Goal: Task Accomplishment & Management: Manage account settings

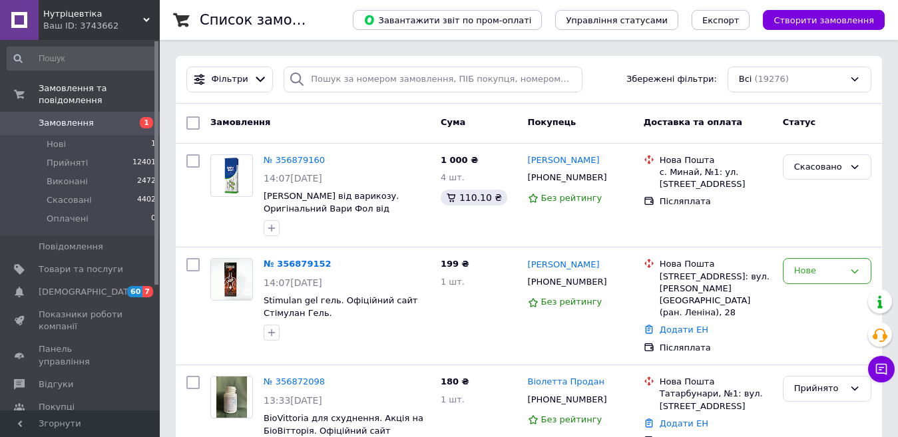
click at [87, 117] on span "Замовлення" at bounding box center [66, 123] width 55 height 12
click at [67, 117] on span "Замовлення" at bounding box center [66, 123] width 55 height 12
click at [226, 79] on span "Фільтри" at bounding box center [230, 79] width 37 height 13
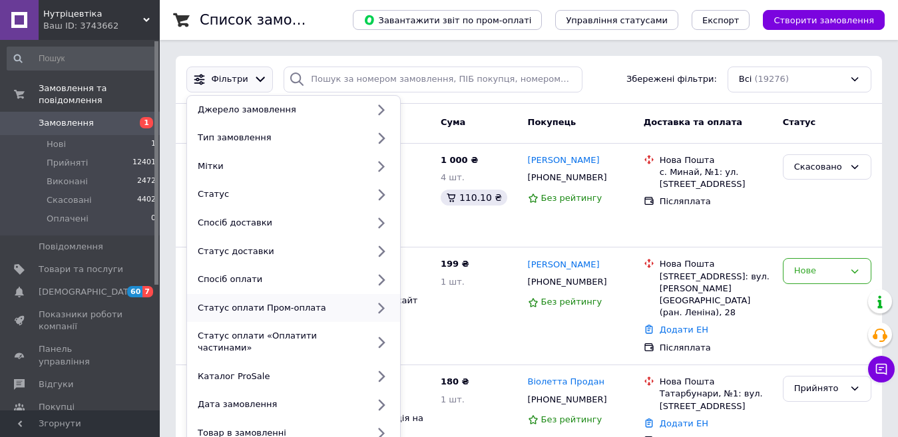
click at [277, 312] on div "Статус оплати Пром-оплата" at bounding box center [279, 308] width 175 height 12
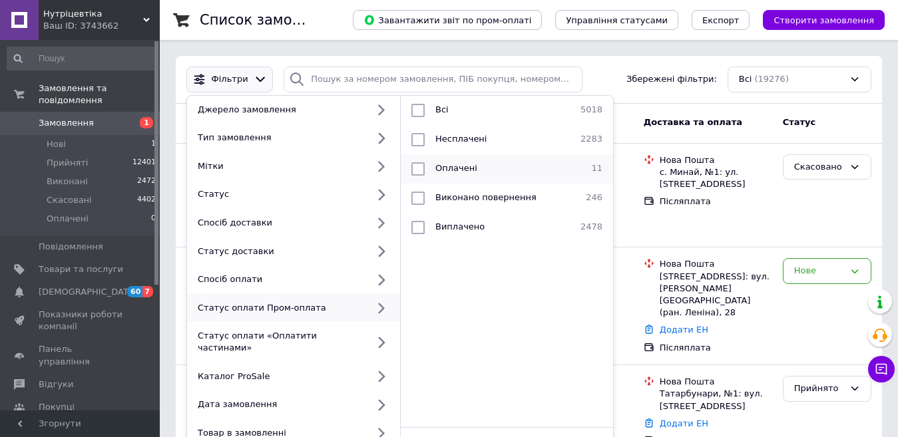
click at [418, 168] on input "checkbox" at bounding box center [417, 168] width 13 height 13
checkbox input "true"
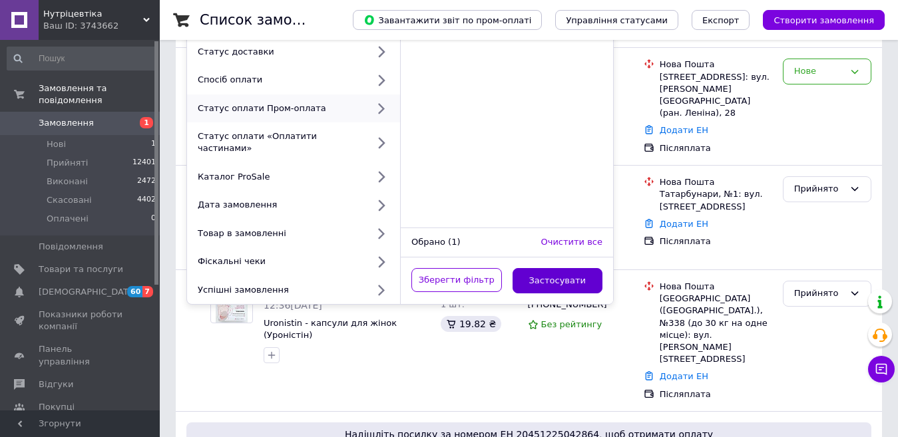
click at [552, 273] on button "Застосувати" at bounding box center [558, 281] width 91 height 26
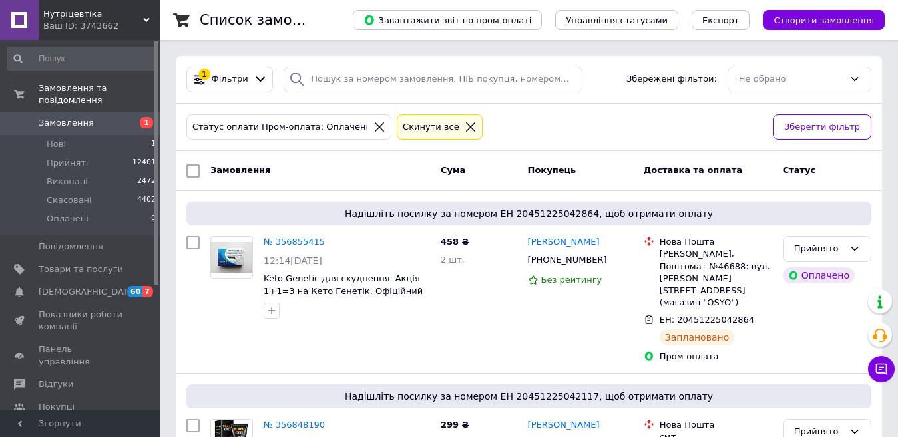
click at [97, 112] on link "Замовлення 1" at bounding box center [82, 123] width 164 height 23
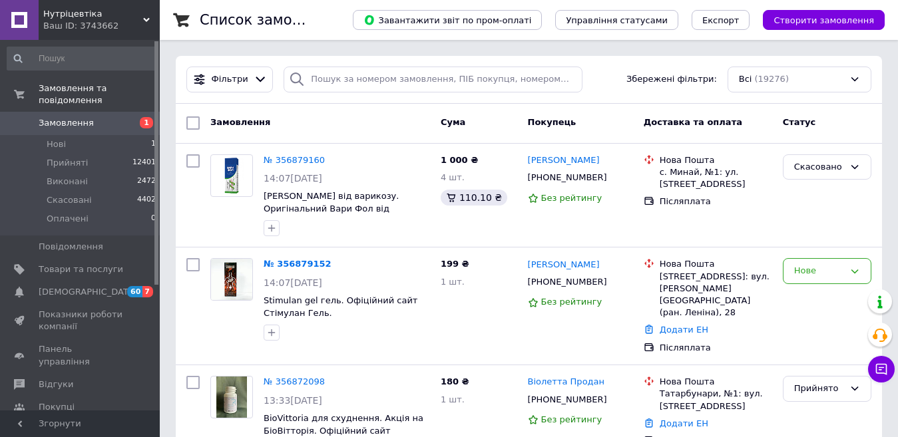
click at [93, 117] on span "Замовлення" at bounding box center [81, 123] width 85 height 12
click at [119, 117] on span "Замовлення" at bounding box center [81, 123] width 85 height 12
click at [82, 117] on span "Замовлення" at bounding box center [66, 123] width 55 height 12
click at [112, 117] on span "Замовлення" at bounding box center [81, 123] width 85 height 12
click at [107, 117] on span "Замовлення" at bounding box center [81, 123] width 85 height 12
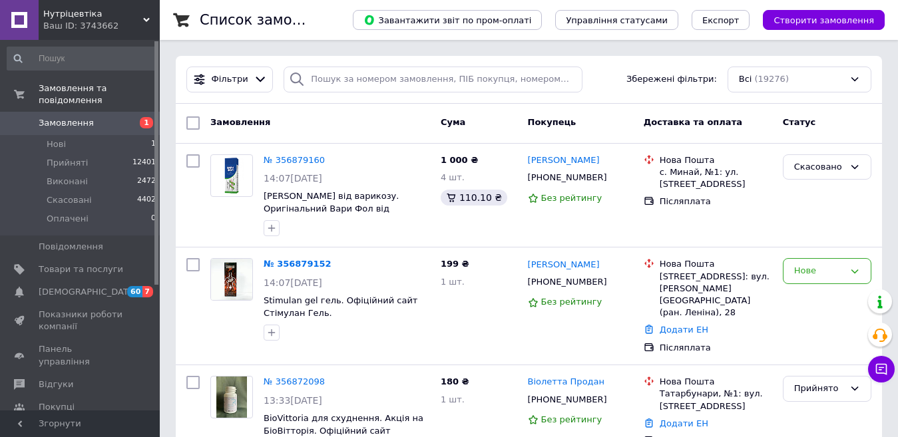
click at [104, 117] on span "Замовлення" at bounding box center [81, 123] width 85 height 12
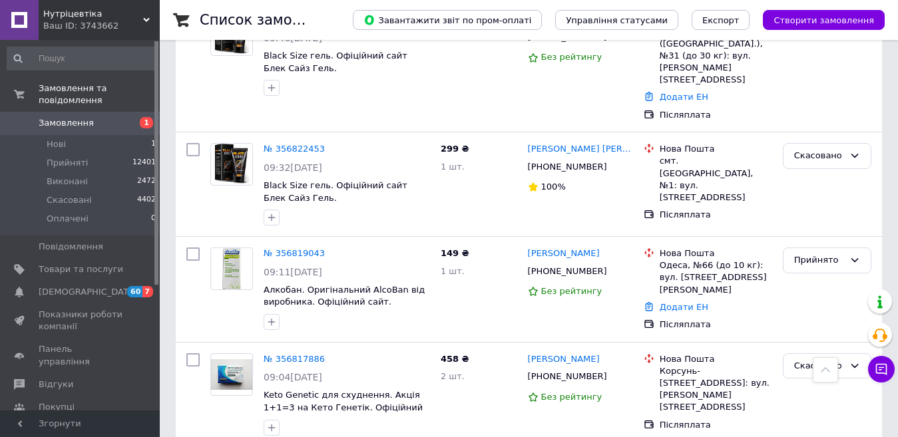
scroll to position [1731, 0]
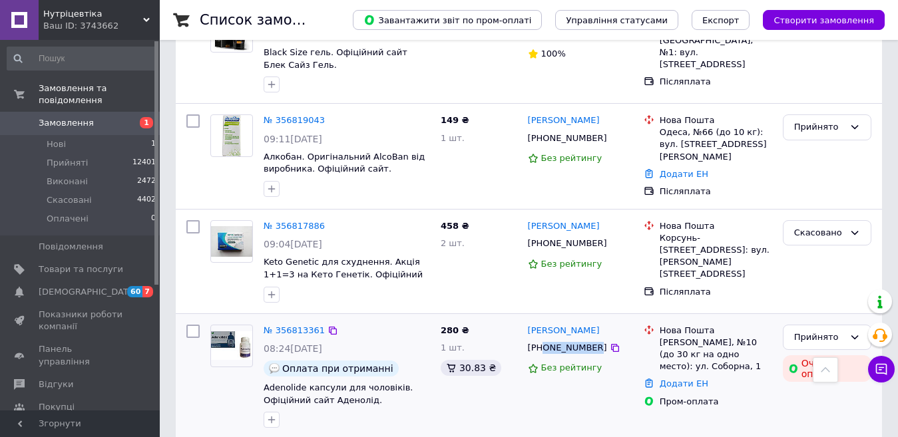
drag, startPoint x: 543, startPoint y: 191, endPoint x: 588, endPoint y: 190, distance: 45.3
click at [588, 340] on div "[PHONE_NUMBER]" at bounding box center [567, 348] width 85 height 17
copy div "0675200237"
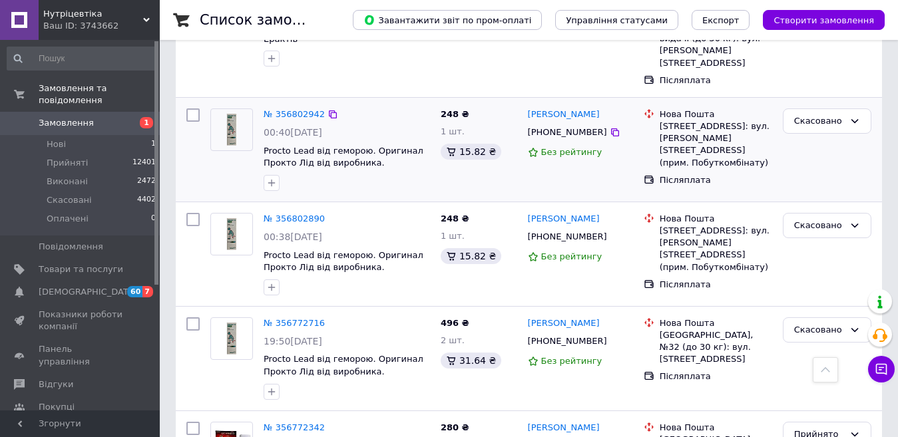
scroll to position [2264, 0]
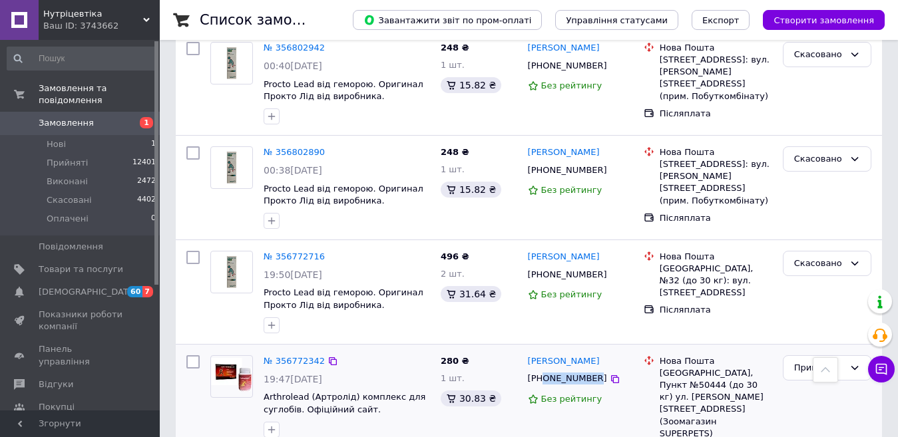
drag, startPoint x: 541, startPoint y: 199, endPoint x: 590, endPoint y: 199, distance: 48.6
click at [590, 370] on div "[PHONE_NUMBER]" at bounding box center [567, 378] width 85 height 17
copy div "0636086103"
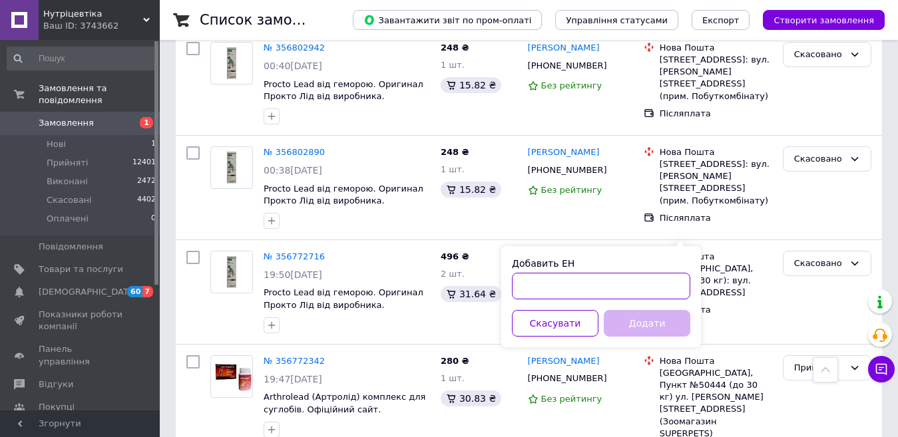
click at [525, 289] on input "Добавить ЕН" at bounding box center [601, 286] width 178 height 27
paste input "20451225172365"
type input "20451225172365"
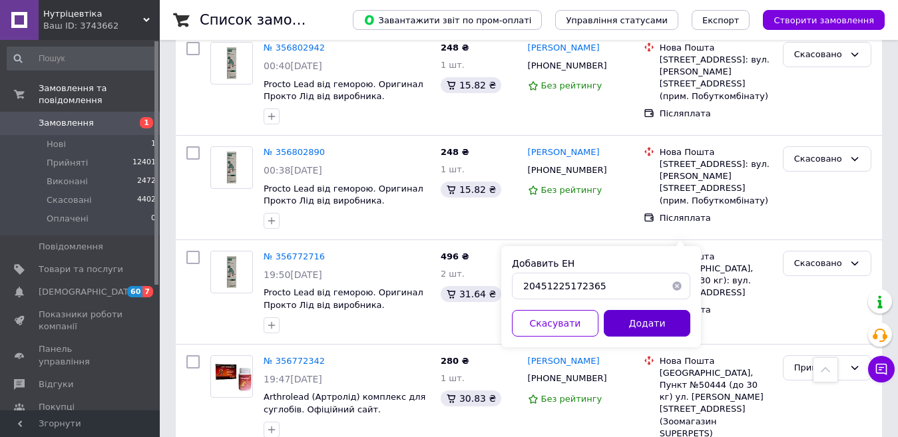
click at [638, 320] on button "Додати" at bounding box center [647, 323] width 87 height 27
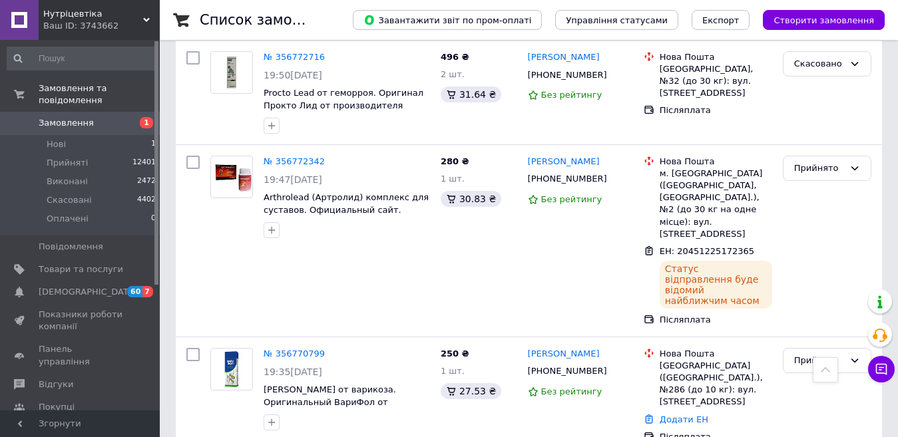
scroll to position [2530, 0]
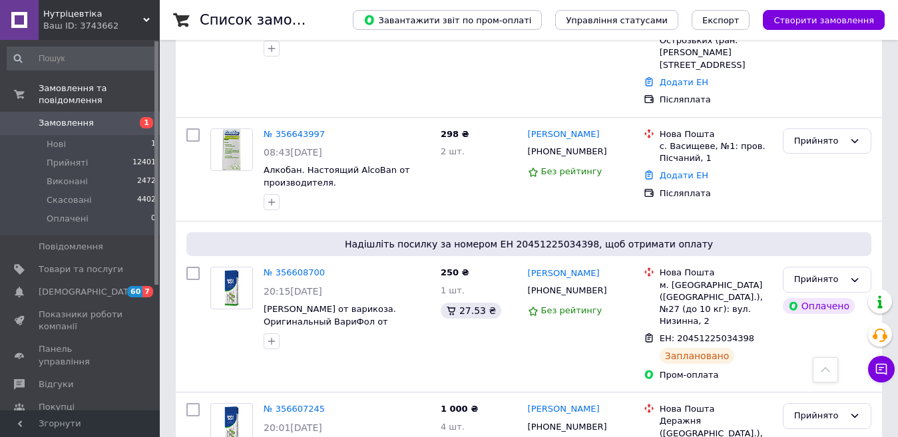
scroll to position [4926, 0]
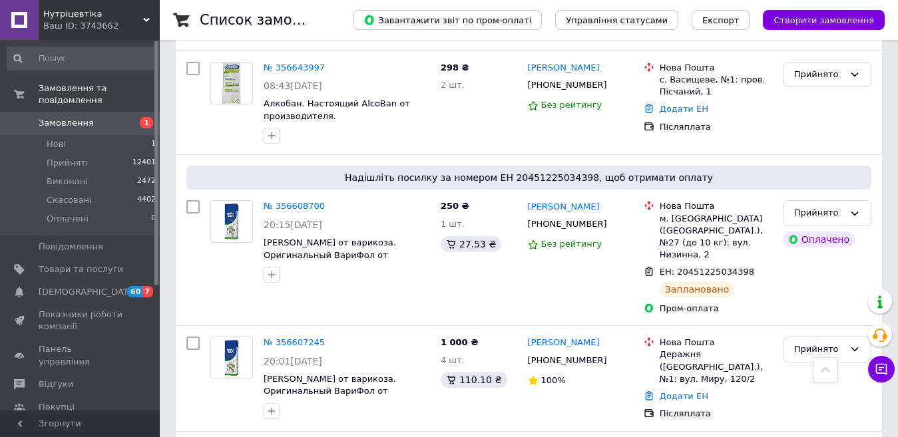
click at [76, 117] on span "Замовлення" at bounding box center [66, 123] width 55 height 12
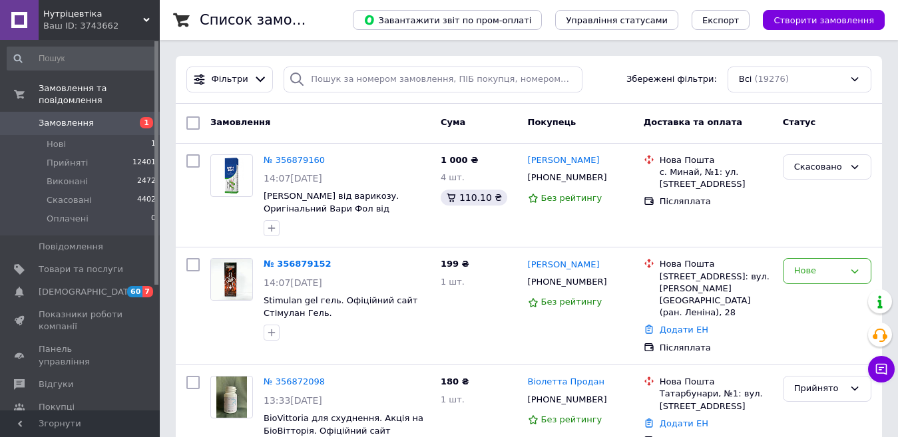
click at [115, 117] on span "Замовлення" at bounding box center [81, 123] width 85 height 12
click at [104, 117] on span "Замовлення" at bounding box center [81, 123] width 85 height 12
click at [93, 112] on link "Замовлення 1" at bounding box center [82, 123] width 164 height 23
click at [85, 117] on span "Замовлення" at bounding box center [66, 123] width 55 height 12
click at [122, 117] on span "Замовлення" at bounding box center [81, 123] width 85 height 12
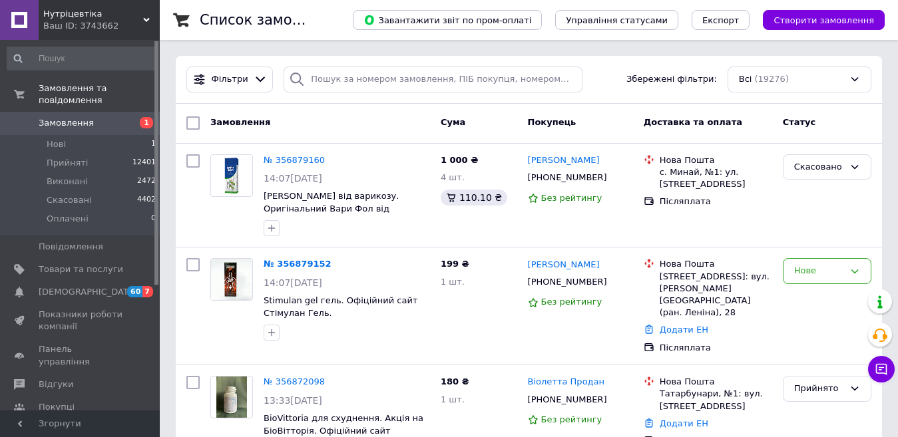
click at [88, 117] on span "Замовлення" at bounding box center [81, 123] width 85 height 12
click at [65, 117] on span "Замовлення" at bounding box center [66, 123] width 55 height 12
click at [376, 82] on input "search" at bounding box center [433, 80] width 298 height 26
paste input "0956222078"
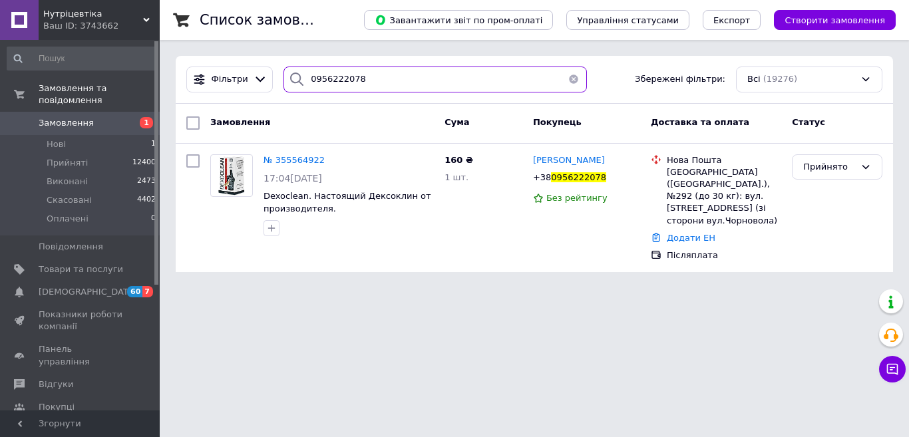
type input "0956222078"
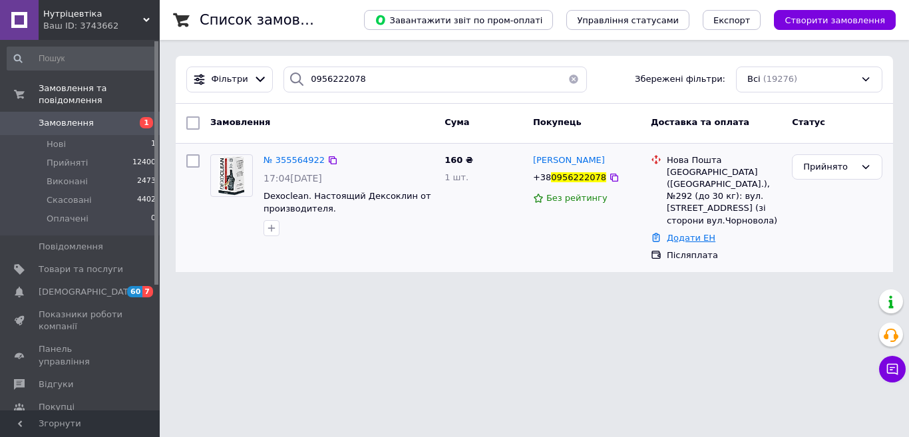
click at [684, 233] on link "Додати ЕН" at bounding box center [691, 238] width 49 height 10
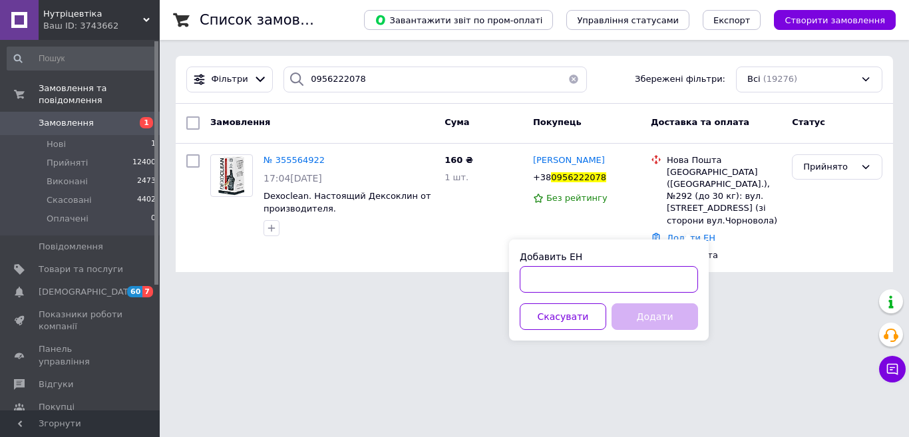
click at [584, 280] on input "Добавить ЕН" at bounding box center [609, 279] width 178 height 27
paste input "20451219000529"
type input "20451219000529"
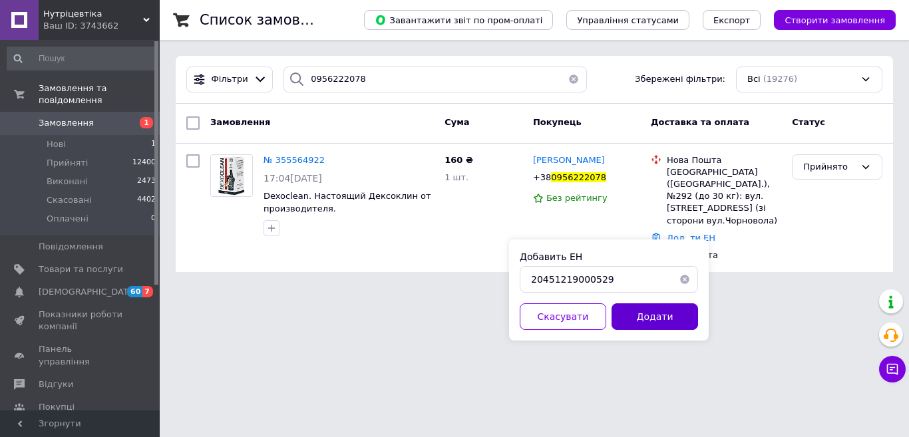
click at [645, 316] on button "Додати" at bounding box center [655, 317] width 87 height 27
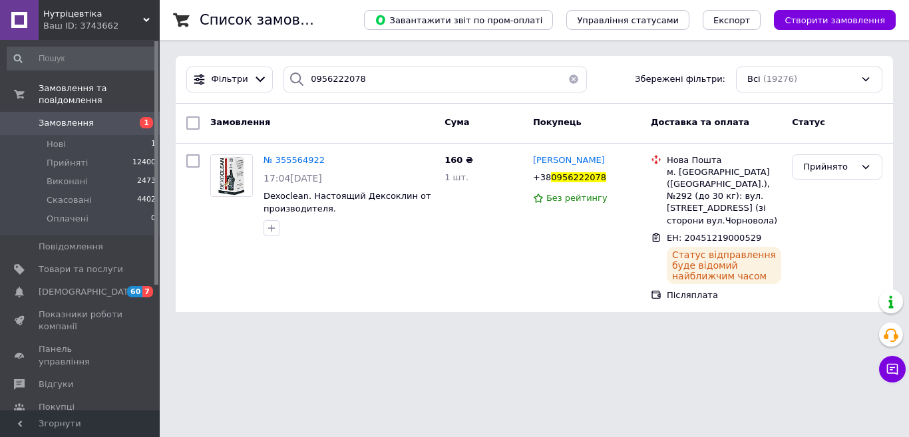
click at [103, 117] on span "Замовлення" at bounding box center [81, 123] width 85 height 12
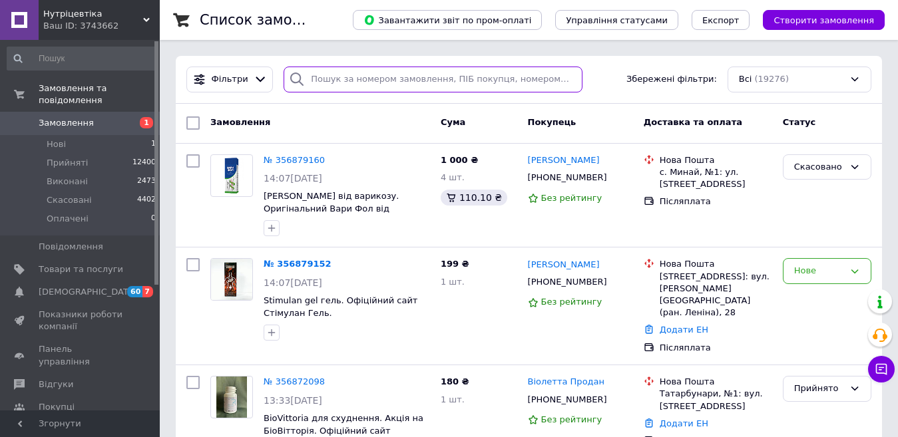
click at [335, 89] on input "search" at bounding box center [433, 80] width 298 height 26
paste input "0951910625"
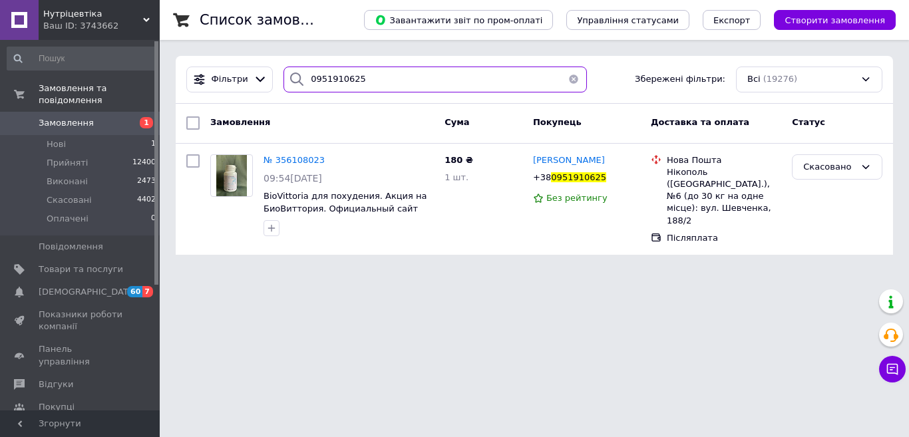
type input "0951910625"
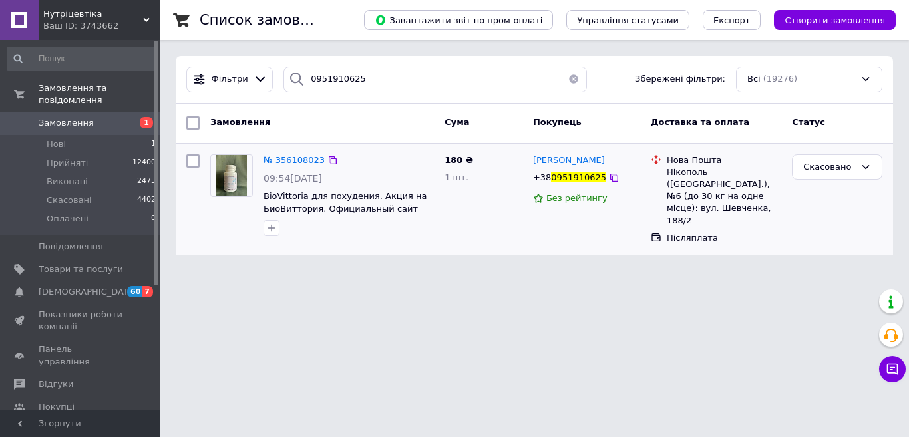
click at [298, 163] on span "№ 356108023" at bounding box center [294, 160] width 61 height 10
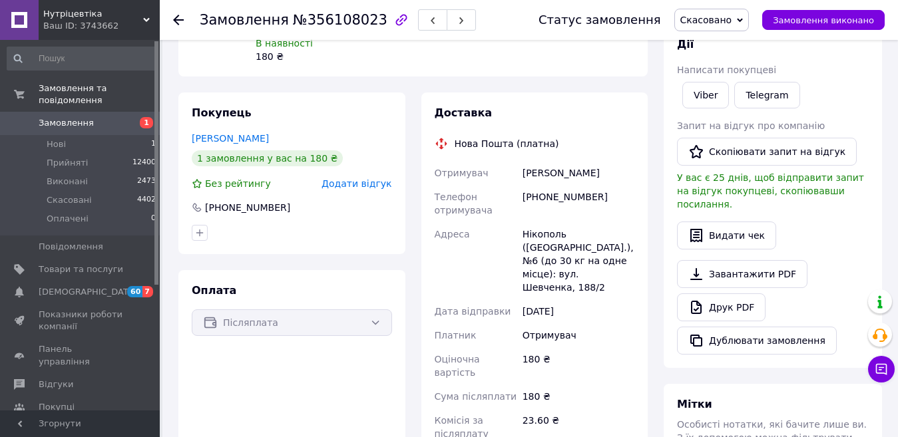
scroll to position [373, 0]
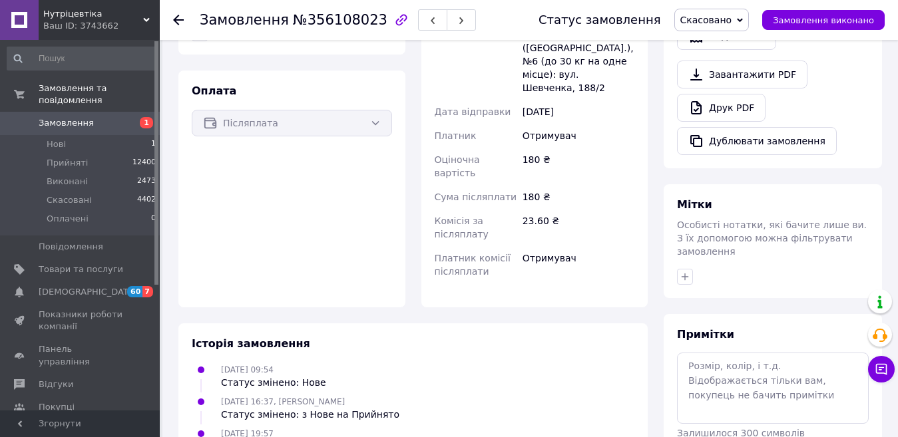
click at [77, 117] on span "Замовлення" at bounding box center [66, 123] width 55 height 12
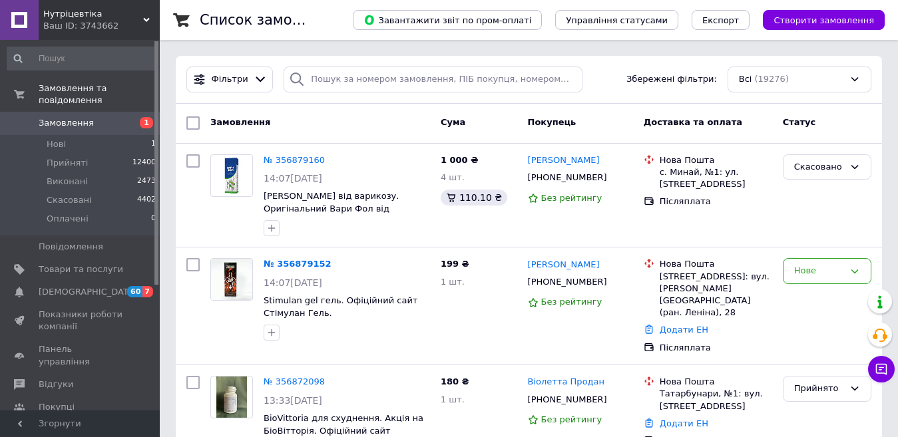
click at [109, 117] on span "Замовлення" at bounding box center [81, 123] width 85 height 12
click at [69, 135] on li "Нові 1" at bounding box center [82, 144] width 164 height 19
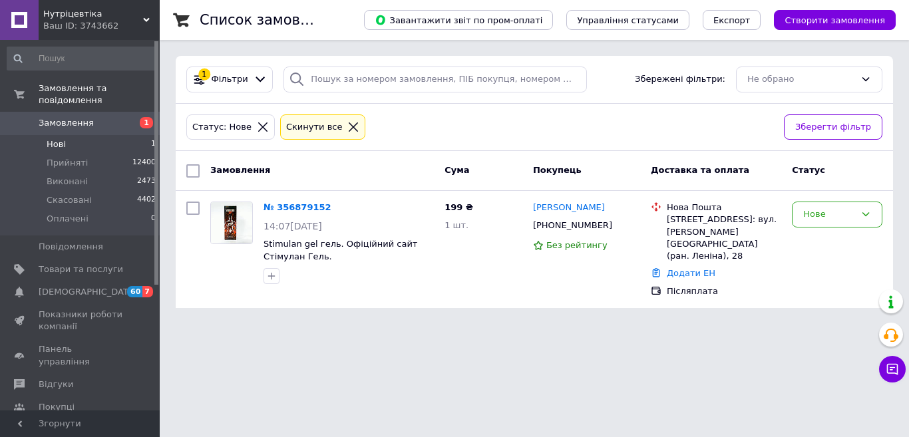
click at [117, 117] on span "Замовлення" at bounding box center [81, 123] width 85 height 12
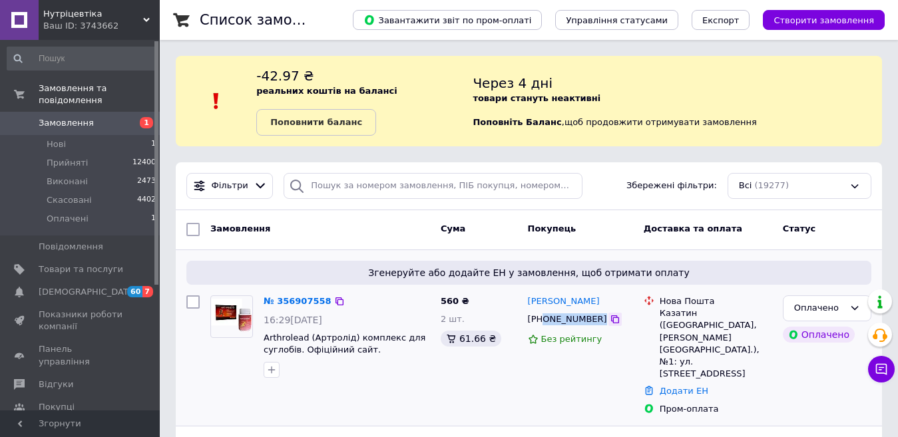
drag, startPoint x: 563, startPoint y: 322, endPoint x: 592, endPoint y: 324, distance: 29.3
click at [592, 324] on div "[PHONE_NUMBER]" at bounding box center [581, 319] width 108 height 15
copy div "0935318412"
click at [294, 300] on link "№ 356907558" at bounding box center [298, 301] width 68 height 10
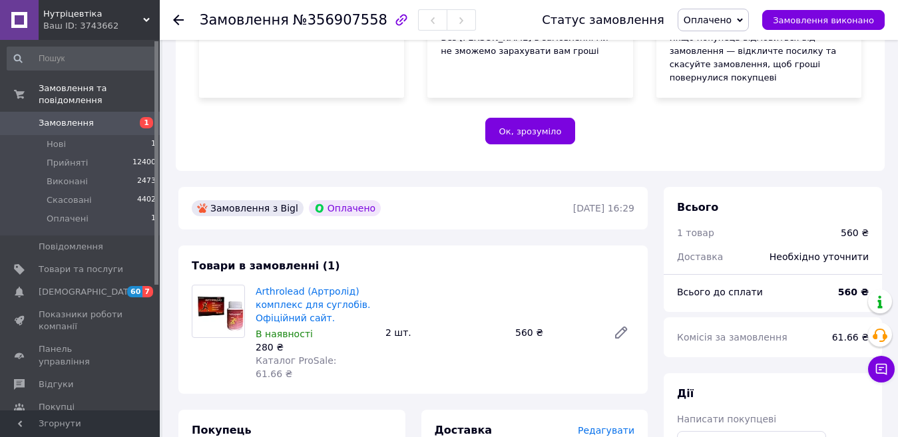
scroll to position [466, 0]
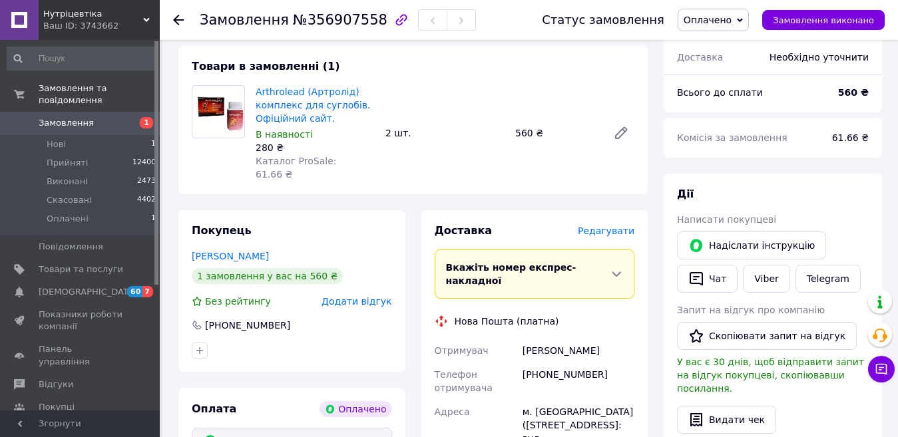
drag, startPoint x: 614, startPoint y: 306, endPoint x: 523, endPoint y: 310, distance: 91.3
click at [523, 339] on div "[PERSON_NAME]" at bounding box center [578, 351] width 117 height 24
copy div "[PERSON_NAME]"
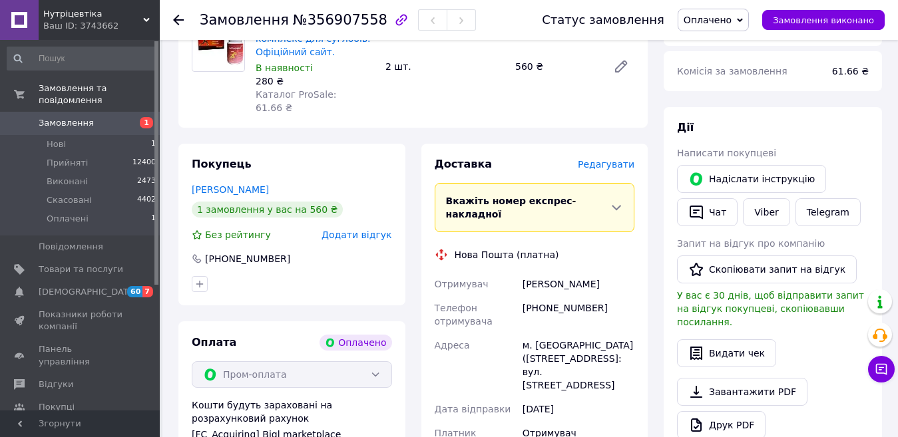
click at [714, 18] on span "Оплачено" at bounding box center [708, 20] width 48 height 11
click at [718, 42] on li "Прийнято" at bounding box center [713, 47] width 70 height 20
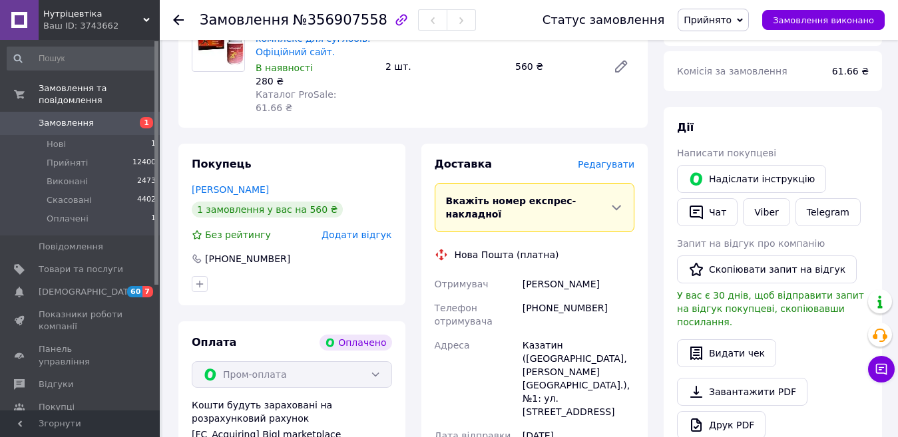
click at [113, 117] on span "Замовлення" at bounding box center [81, 123] width 85 height 12
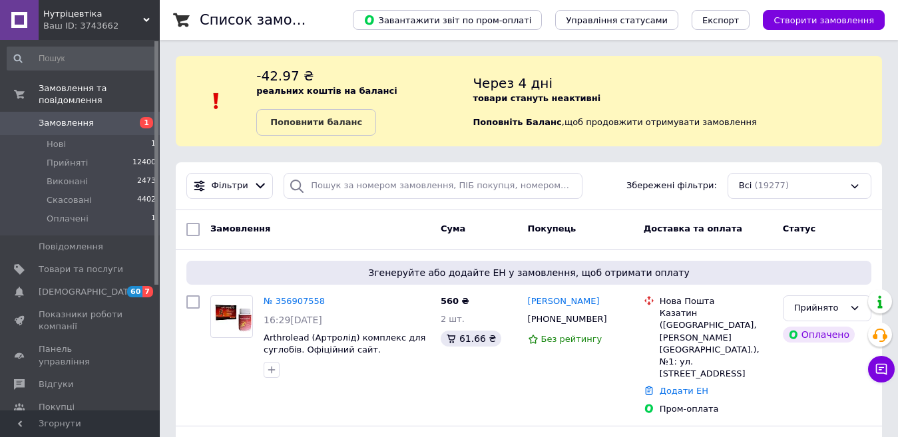
click at [98, 117] on span "Замовлення" at bounding box center [81, 123] width 85 height 12
click at [96, 117] on span "Замовлення" at bounding box center [81, 123] width 85 height 12
click at [75, 117] on span "Замовлення" at bounding box center [66, 123] width 55 height 12
click at [415, 188] on input "search" at bounding box center [433, 186] width 298 height 26
paste input "0935318412"
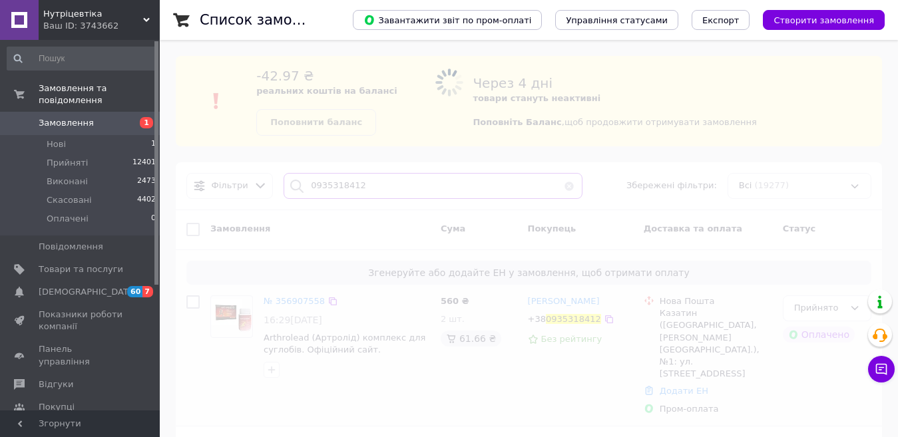
type input "0935318412"
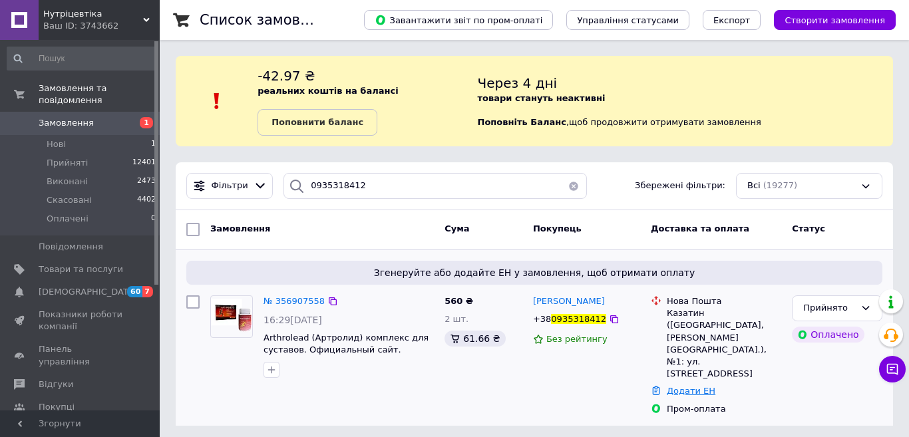
click at [672, 386] on link "Додати ЕН" at bounding box center [691, 391] width 49 height 10
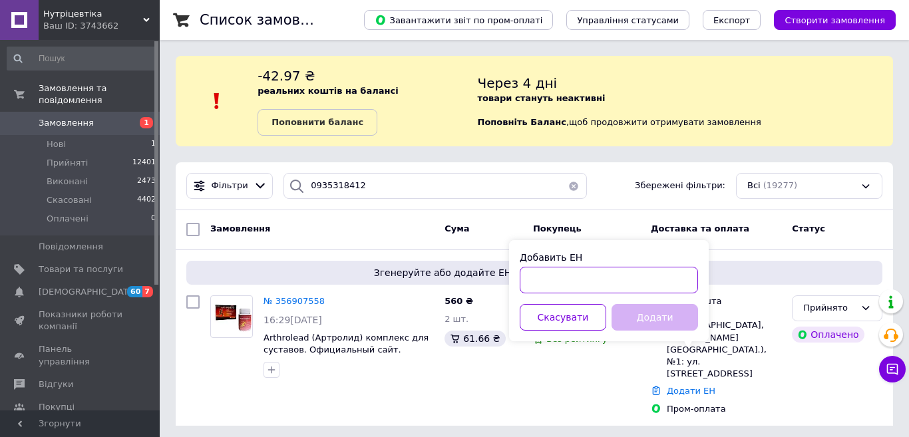
click at [610, 283] on input "Добавить ЕН" at bounding box center [609, 280] width 178 height 27
paste input "20451225273073"
type input "20451225273073"
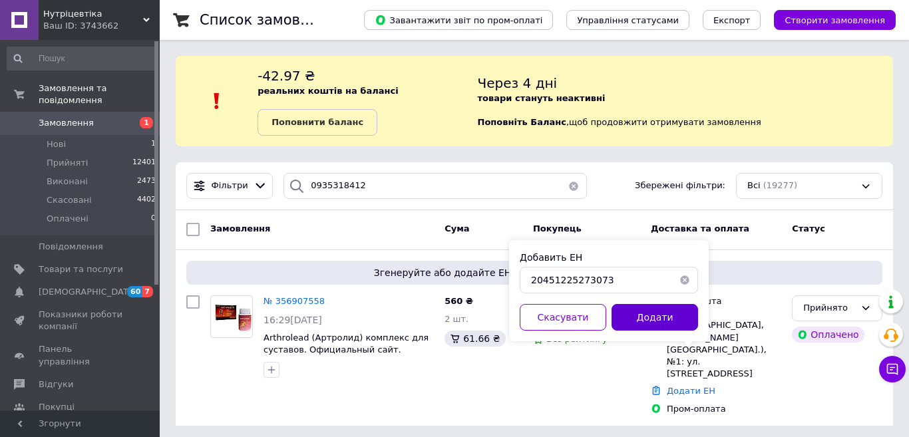
click at [628, 319] on button "Додати" at bounding box center [655, 317] width 87 height 27
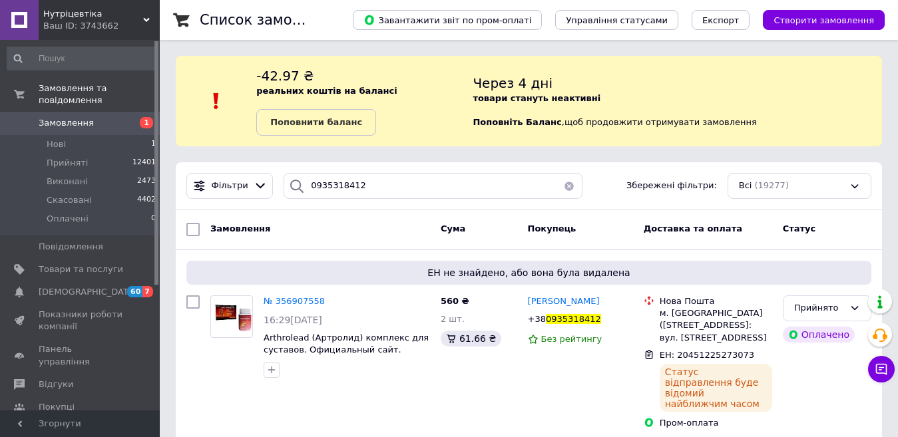
click at [119, 117] on span "Замовлення" at bounding box center [81, 123] width 85 height 12
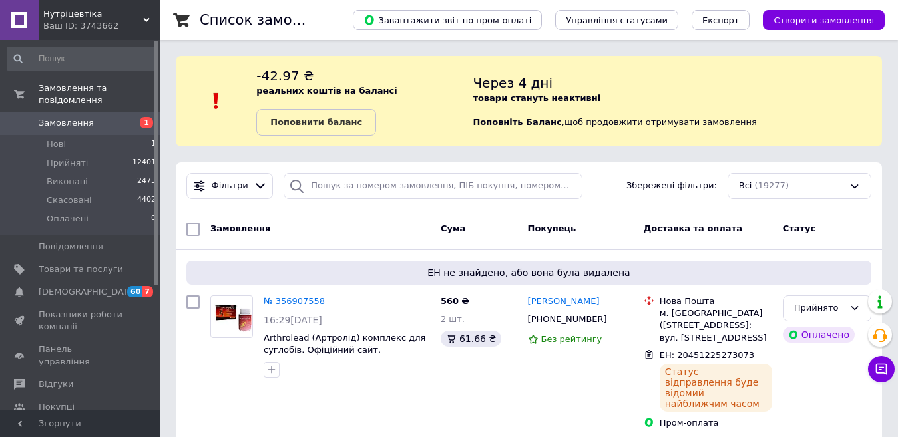
click at [101, 117] on span "Замовлення" at bounding box center [81, 123] width 85 height 12
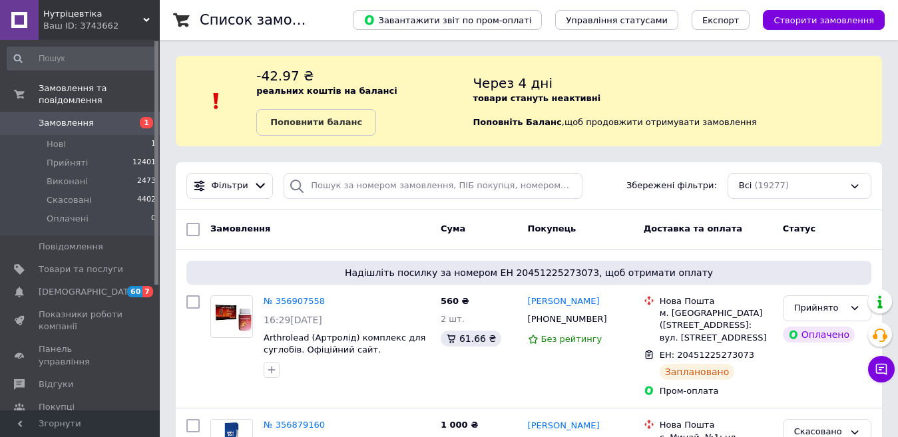
click at [115, 117] on span "Замовлення" at bounding box center [81, 123] width 85 height 12
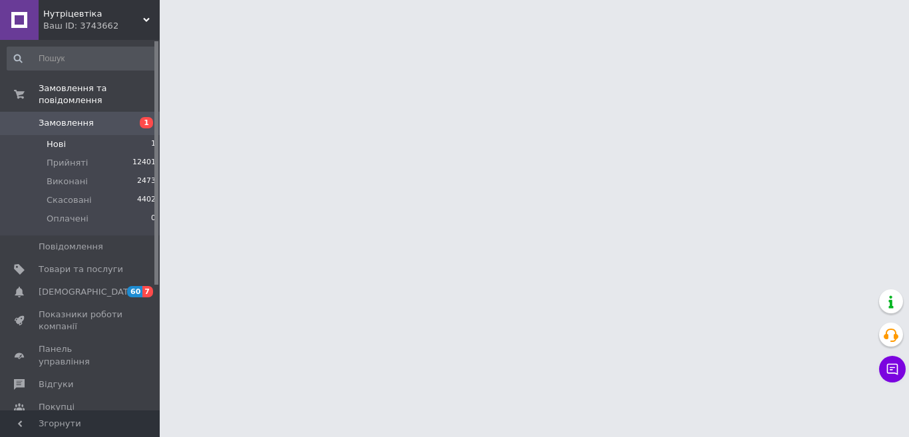
click at [53, 138] on span "Нові" at bounding box center [56, 144] width 19 height 12
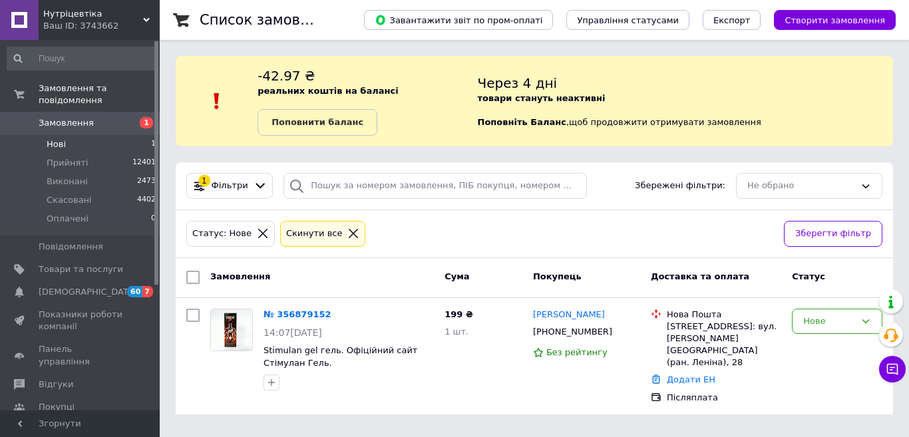
click at [79, 117] on span "Замовлення" at bounding box center [66, 123] width 55 height 12
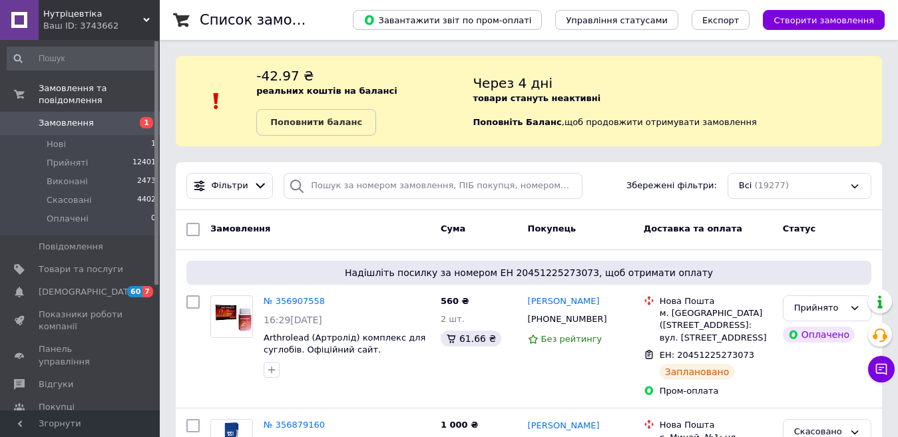
click at [67, 117] on span "Замовлення" at bounding box center [66, 123] width 55 height 12
click at [93, 117] on span "Замовлення" at bounding box center [81, 123] width 85 height 12
click at [105, 117] on span "Замовлення" at bounding box center [81, 123] width 85 height 12
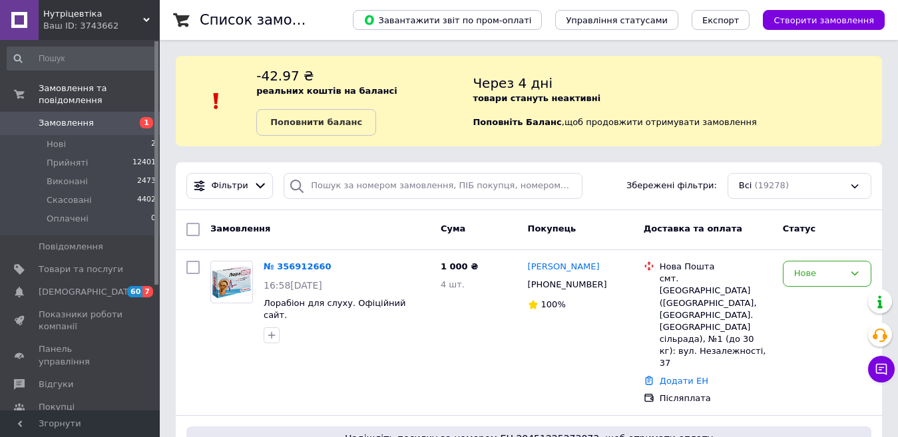
click at [100, 117] on span "Замовлення" at bounding box center [81, 123] width 85 height 12
click at [423, 198] on div "Фільтри Збережені фільтри: Всі (19278)" at bounding box center [529, 186] width 706 height 48
click at [415, 194] on input "search" at bounding box center [433, 186] width 298 height 26
drag, startPoint x: 589, startPoint y: 266, endPoint x: 541, endPoint y: 269, distance: 47.3
click at [527, 269] on div "[PERSON_NAME]" at bounding box center [581, 267] width 108 height 15
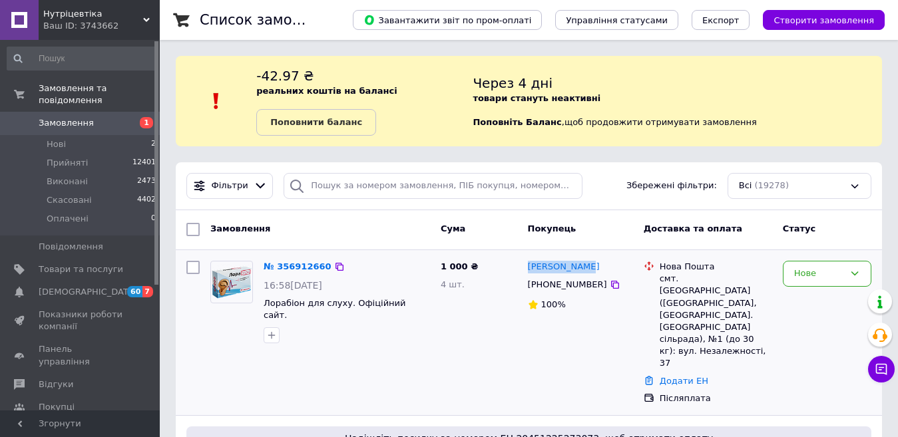
copy link "[PERSON_NAME]"
click at [798, 274] on div "Нове" at bounding box center [819, 274] width 50 height 14
click at [803, 305] on li "Прийнято" at bounding box center [827, 302] width 87 height 25
click at [74, 117] on span "Замовлення" at bounding box center [66, 123] width 55 height 12
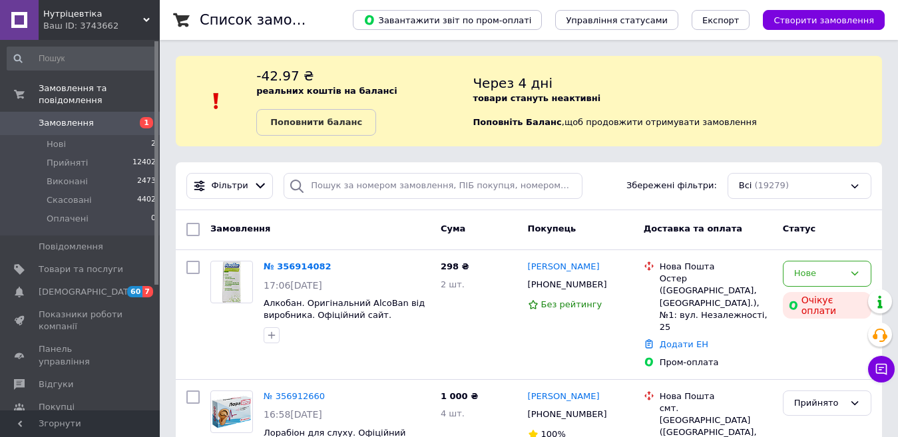
click at [116, 117] on span "Замовлення" at bounding box center [81, 123] width 85 height 12
click at [99, 117] on span "Замовлення" at bounding box center [81, 123] width 85 height 12
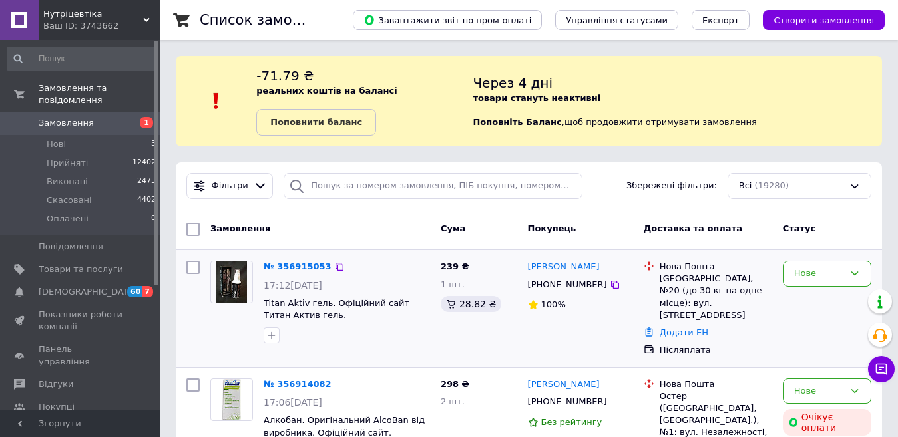
scroll to position [67, 0]
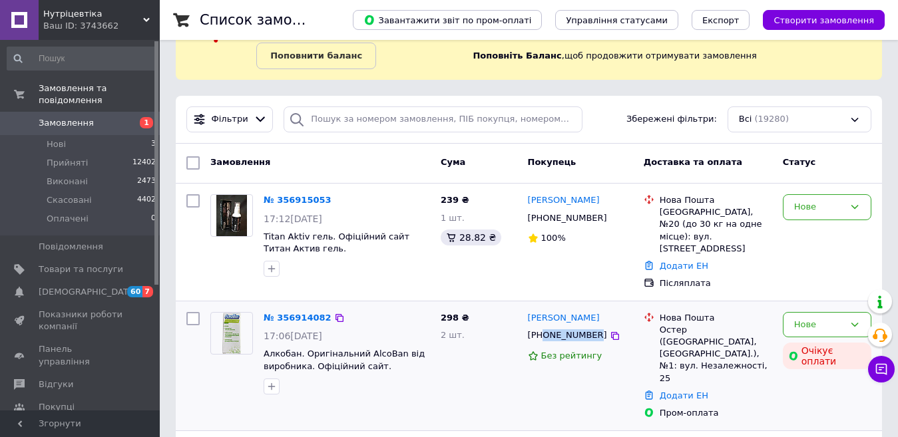
drag, startPoint x: 545, startPoint y: 323, endPoint x: 589, endPoint y: 322, distance: 44.6
click at [589, 327] on div "[PHONE_NUMBER]" at bounding box center [567, 335] width 85 height 17
copy div "0677294712"
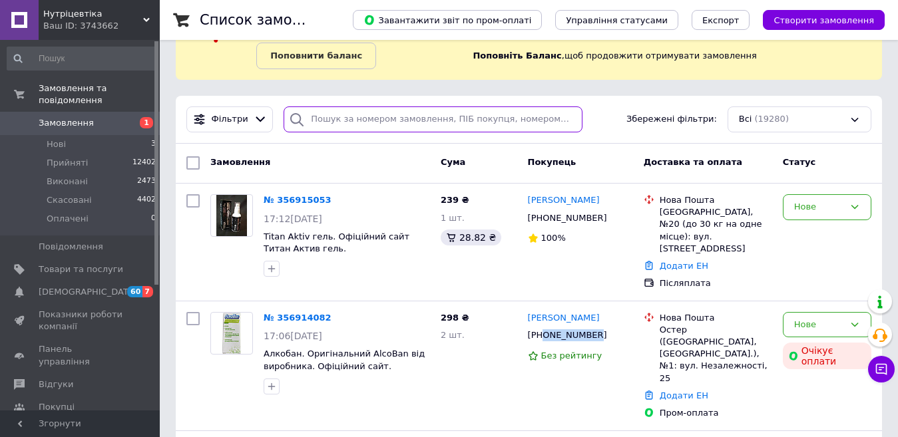
click at [416, 116] on input "search" at bounding box center [433, 120] width 298 height 26
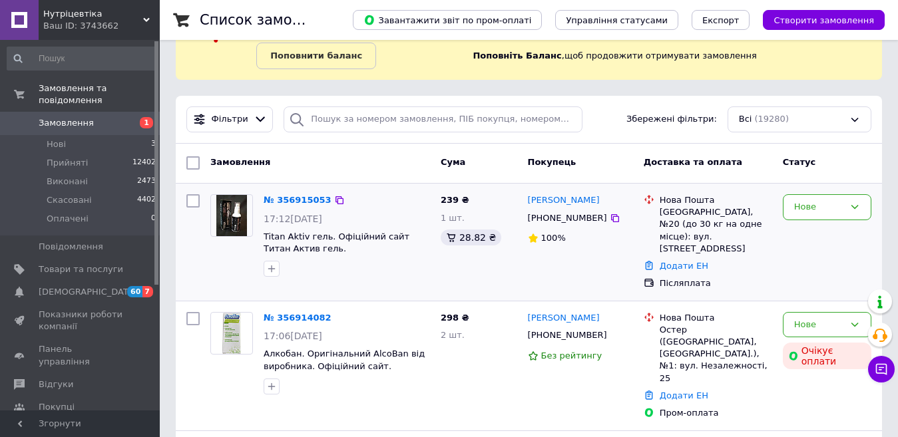
drag, startPoint x: 600, startPoint y: 199, endPoint x: 527, endPoint y: 202, distance: 73.9
click at [527, 202] on div "[PERSON_NAME]" at bounding box center [581, 200] width 108 height 15
copy link "[PERSON_NAME]"
click at [798, 212] on div "Нове" at bounding box center [819, 207] width 50 height 14
click at [804, 233] on li "Прийнято" at bounding box center [827, 235] width 87 height 25
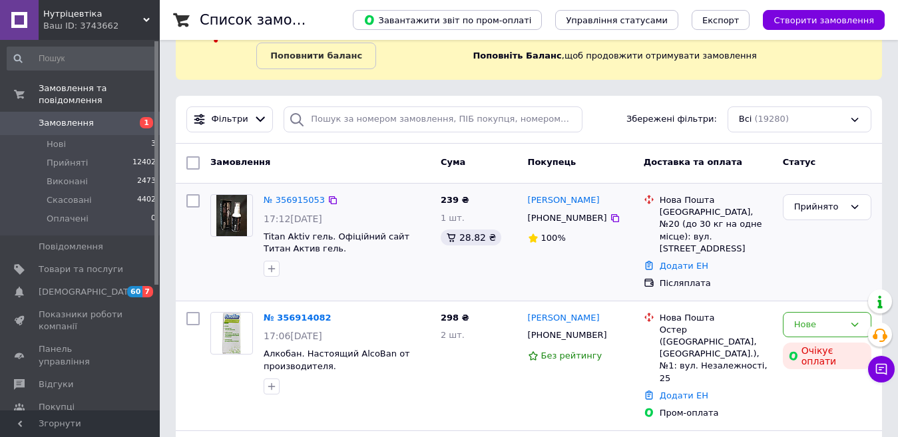
click at [89, 117] on span "Замовлення" at bounding box center [81, 123] width 85 height 12
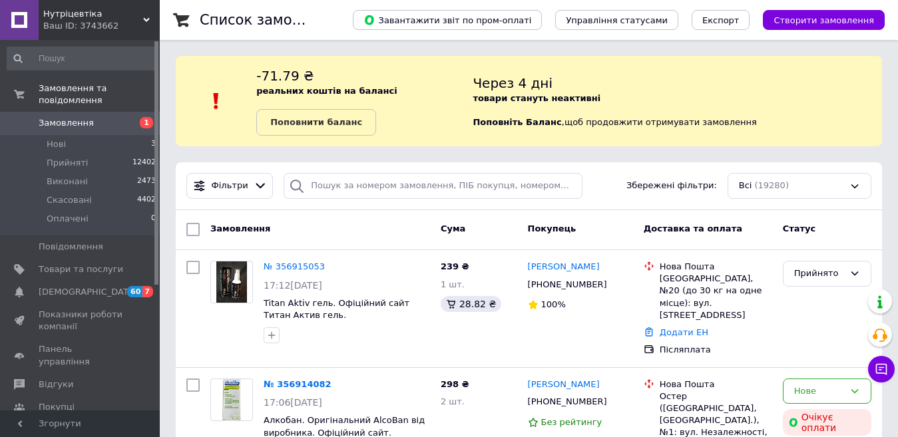
click at [105, 117] on span "Замовлення" at bounding box center [81, 123] width 85 height 12
click at [61, 117] on span "Замовлення" at bounding box center [66, 123] width 55 height 12
click at [99, 117] on span "Замовлення" at bounding box center [81, 123] width 85 height 12
click at [108, 117] on span "Замовлення" at bounding box center [81, 123] width 85 height 12
click at [84, 135] on li "Нові 2" at bounding box center [82, 144] width 164 height 19
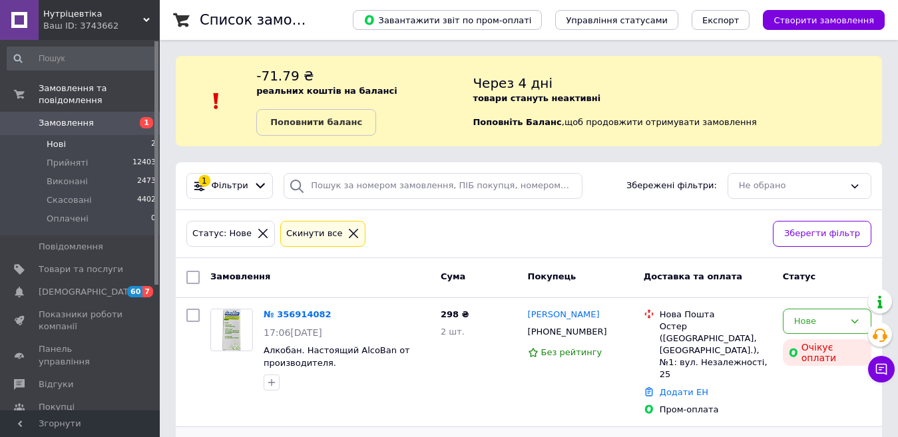
scroll to position [86, 0]
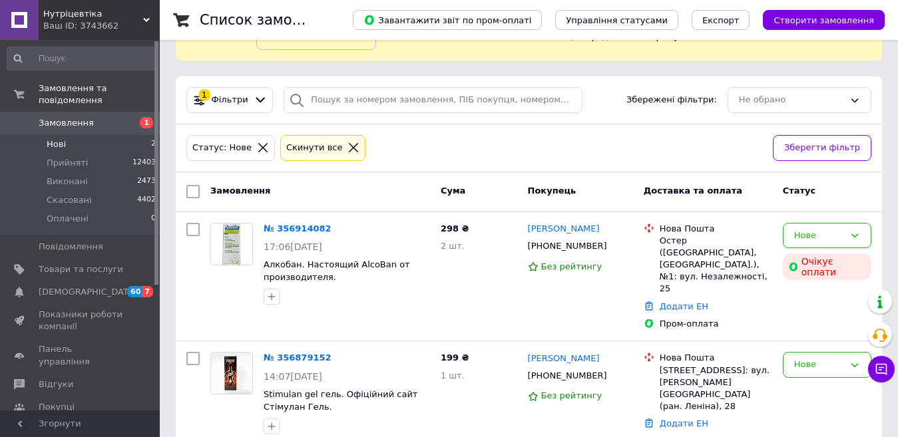
click at [122, 117] on span "Замовлення" at bounding box center [81, 123] width 85 height 12
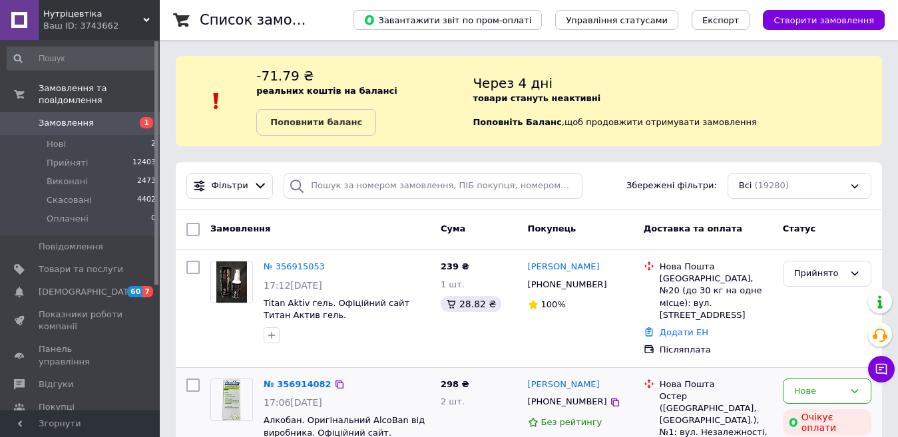
scroll to position [200, 0]
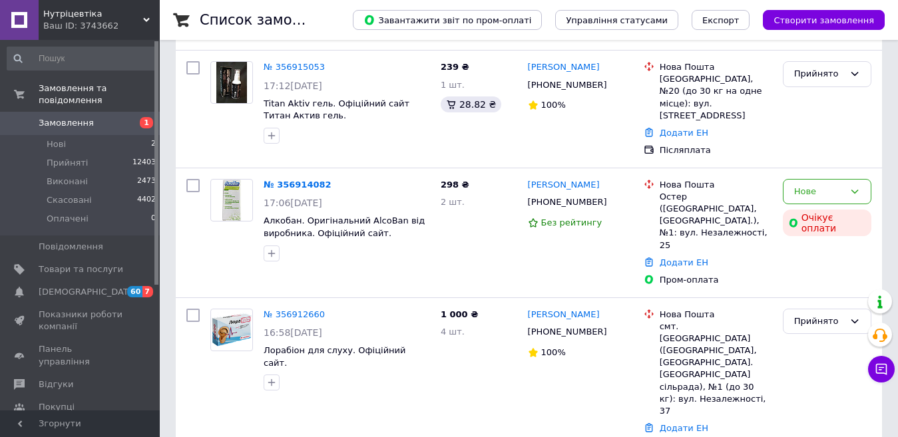
click at [105, 121] on link "Замовлення 1" at bounding box center [82, 123] width 164 height 23
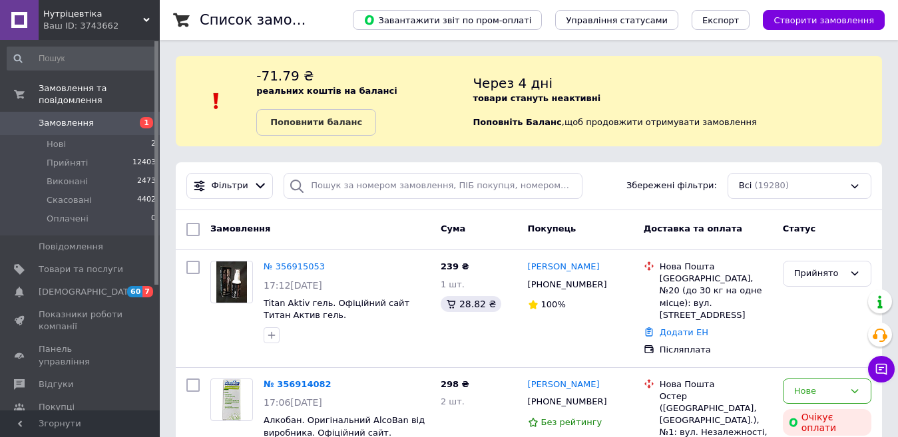
scroll to position [133, 0]
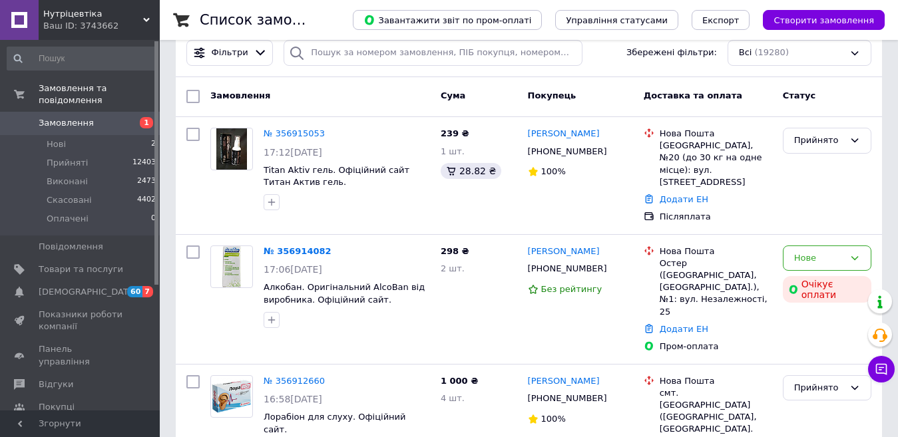
click at [115, 117] on span "Замовлення" at bounding box center [81, 123] width 85 height 12
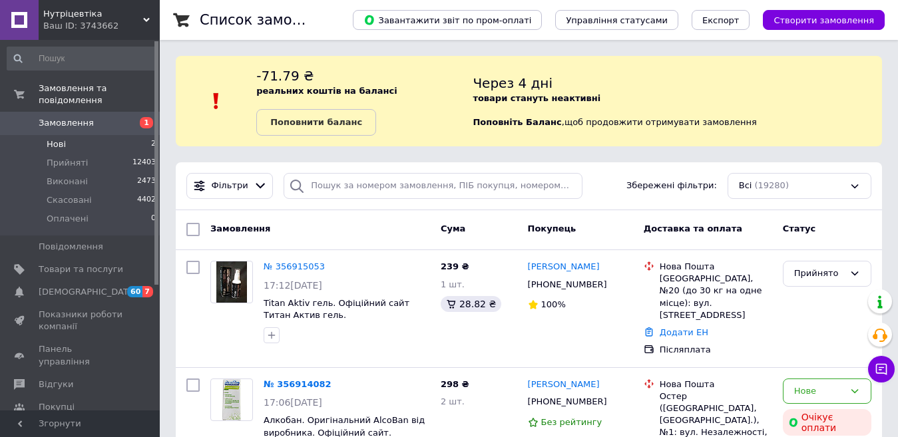
click at [83, 135] on li "Нові 2" at bounding box center [82, 144] width 164 height 19
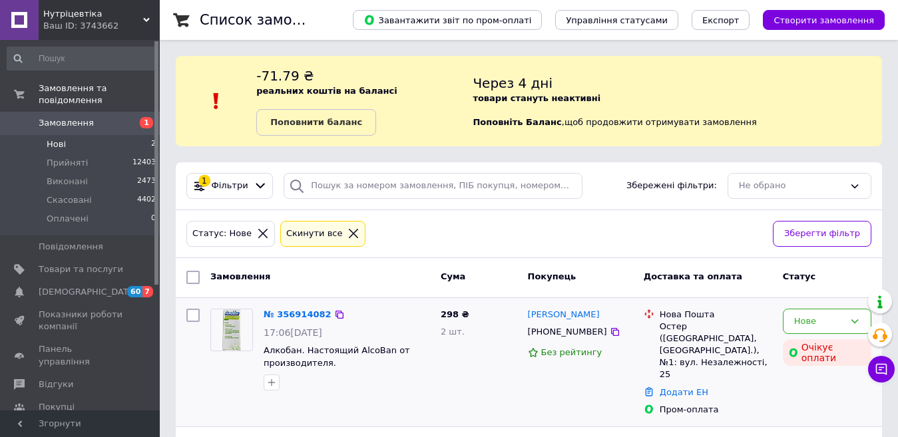
scroll to position [86, 0]
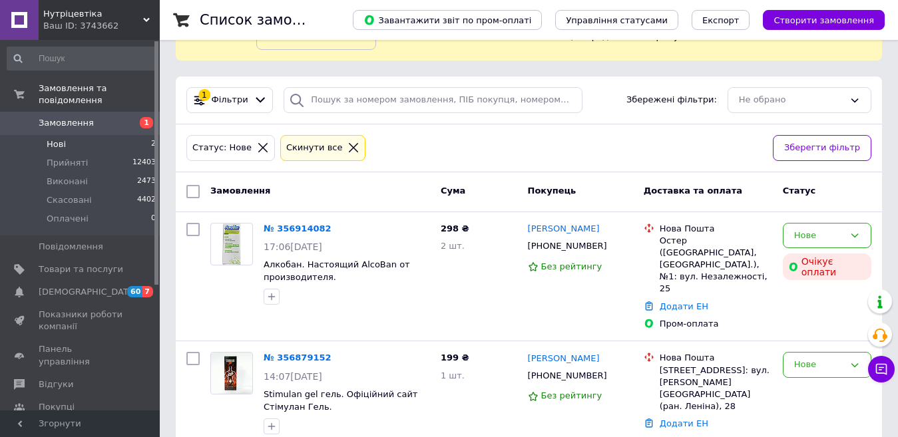
click at [109, 117] on span "Замовлення" at bounding box center [81, 123] width 85 height 12
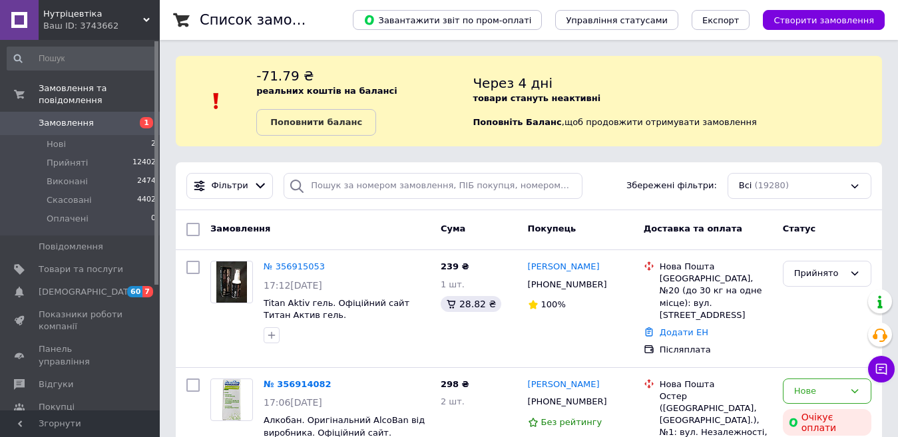
click at [106, 117] on span "Замовлення" at bounding box center [81, 123] width 85 height 12
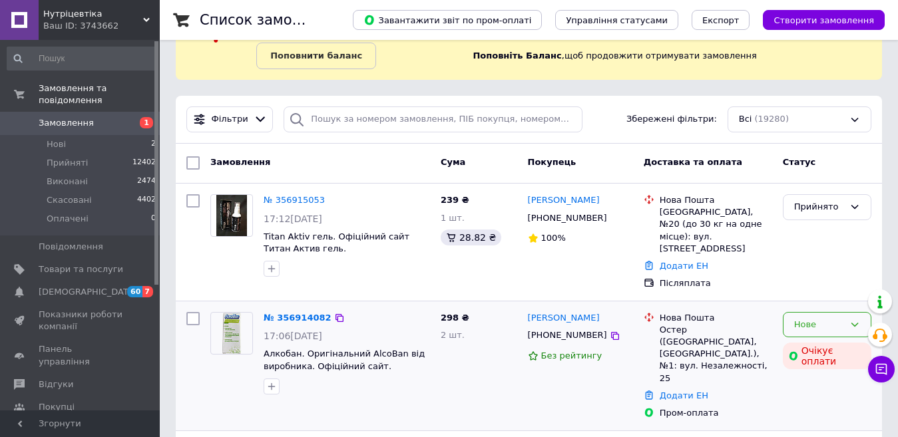
click at [806, 318] on div "Нове" at bounding box center [819, 325] width 50 height 14
click at [802, 389] on li "Скасовано" at bounding box center [827, 401] width 87 height 25
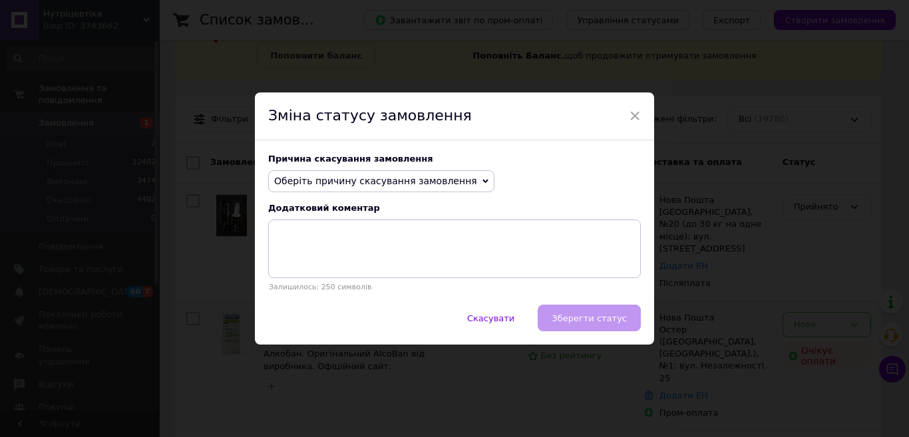
click at [338, 180] on span "Оберіть причину скасування замовлення" at bounding box center [375, 181] width 203 height 11
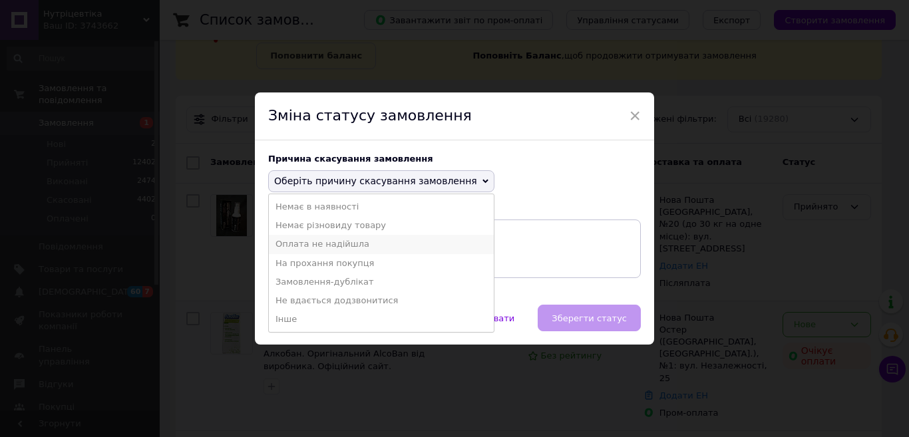
click at [316, 246] on li "Оплата не надійшла" at bounding box center [381, 244] width 225 height 19
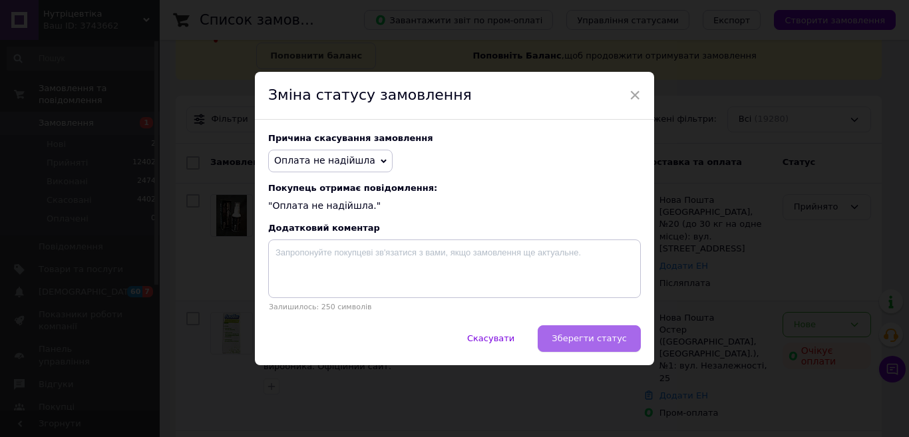
click at [567, 342] on span "Зберегти статус" at bounding box center [589, 339] width 75 height 10
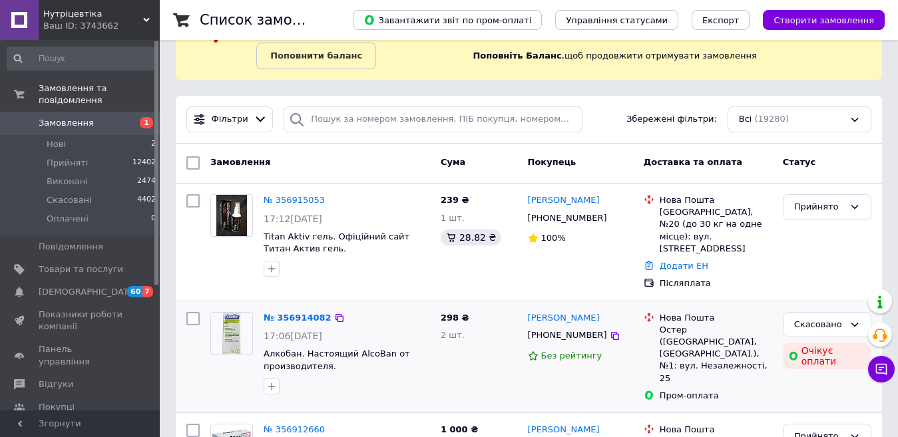
click at [111, 117] on span "Замовлення" at bounding box center [81, 123] width 85 height 12
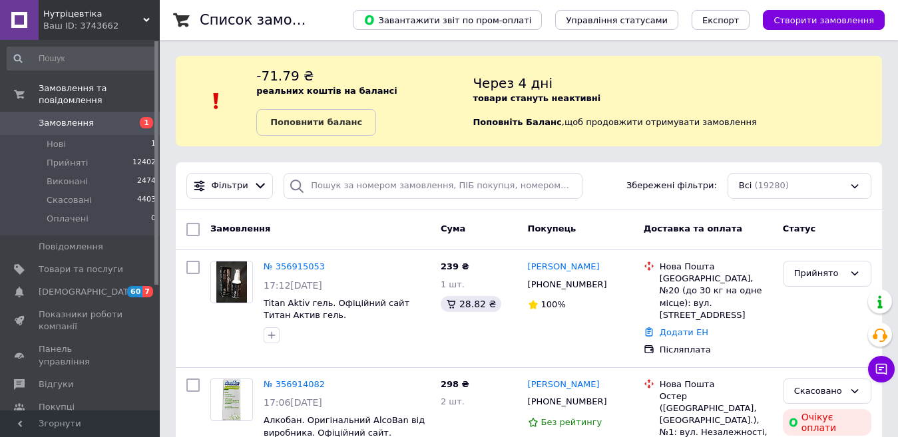
click at [107, 117] on span "Замовлення" at bounding box center [81, 123] width 85 height 12
click at [91, 117] on span "Замовлення" at bounding box center [81, 123] width 85 height 12
click at [339, 184] on input "search" at bounding box center [433, 186] width 298 height 26
paste input "0935318412"
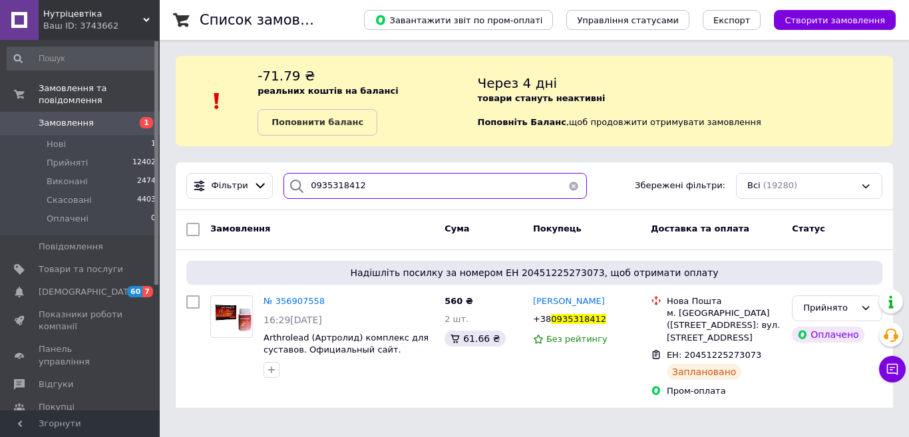
paste input "661683396"
drag, startPoint x: 369, startPoint y: 186, endPoint x: 277, endPoint y: 190, distance: 92.6
click at [278, 190] on div "0935318412" at bounding box center [435, 186] width 314 height 26
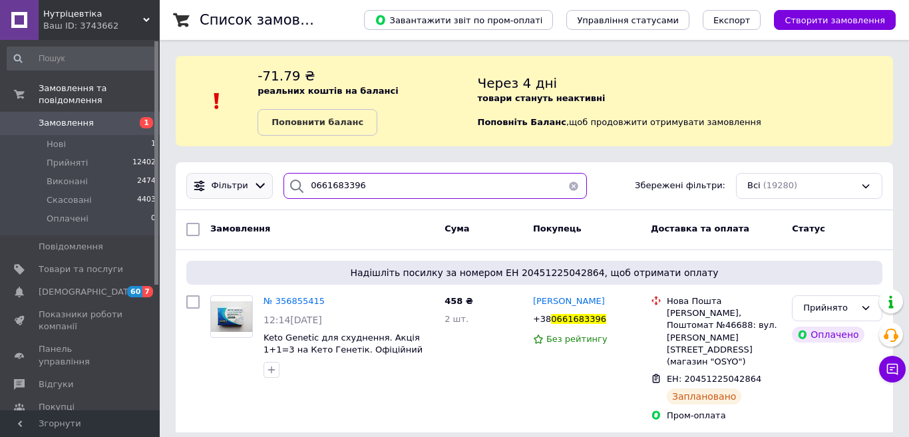
drag, startPoint x: 366, startPoint y: 188, endPoint x: 259, endPoint y: 193, distance: 107.3
click at [259, 193] on div "Фільтри 0661683396 Збережені фільтри: Всі (19280)" at bounding box center [534, 186] width 707 height 26
paste input "7568312"
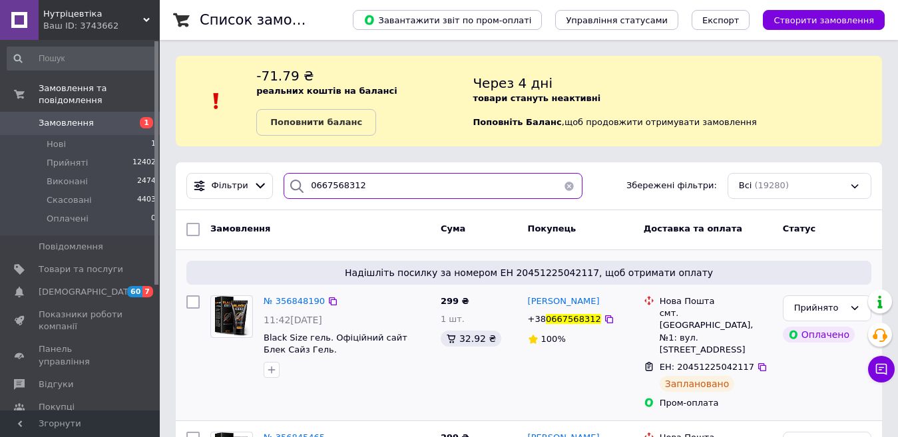
scroll to position [133, 0]
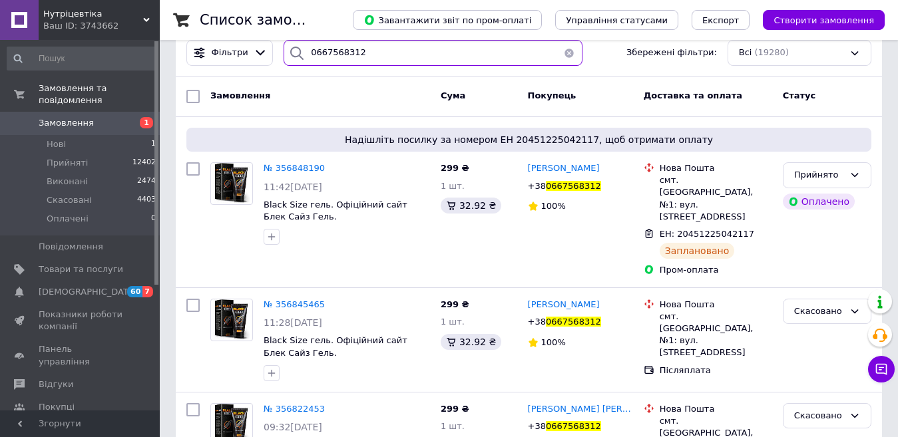
paste input "979318497"
drag, startPoint x: 393, startPoint y: 47, endPoint x: 284, endPoint y: 57, distance: 110.3
click at [284, 57] on div "0667568312" at bounding box center [433, 53] width 298 height 26
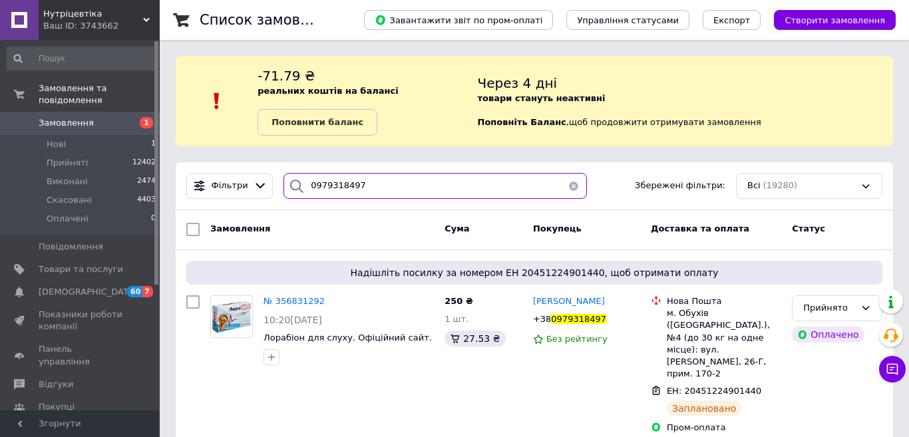
type input "0979318497"
click at [103, 117] on span "Замовлення" at bounding box center [81, 123] width 85 height 12
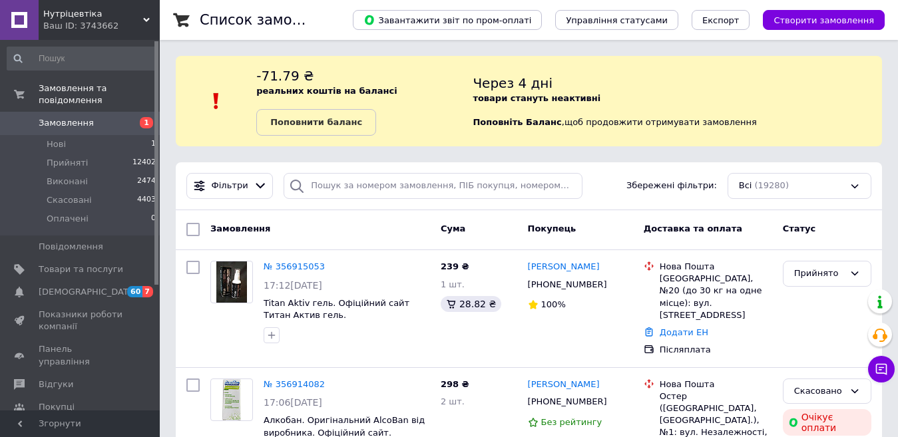
click at [105, 117] on span "Замовлення" at bounding box center [81, 123] width 85 height 12
click at [88, 117] on span "Замовлення" at bounding box center [81, 123] width 85 height 12
click at [93, 135] on li "Нові 1" at bounding box center [82, 144] width 164 height 19
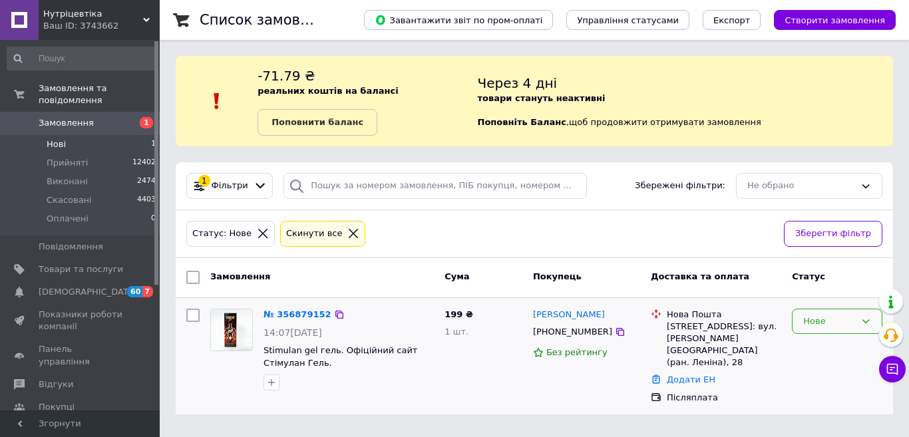
click at [817, 329] on div "Нове" at bounding box center [837, 322] width 91 height 26
click at [818, 351] on li "Прийнято" at bounding box center [837, 349] width 89 height 25
click at [101, 117] on span "Замовлення" at bounding box center [81, 123] width 85 height 12
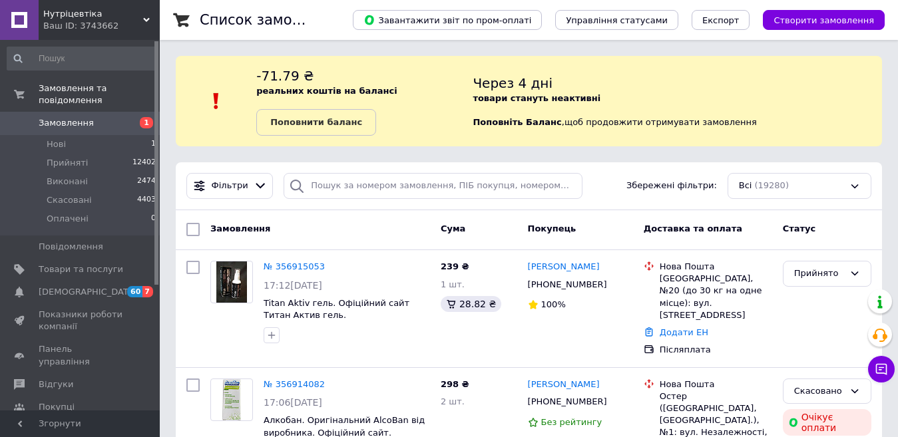
click at [104, 117] on span "Замовлення" at bounding box center [81, 123] width 85 height 12
click at [125, 117] on span "1" at bounding box center [141, 123] width 37 height 12
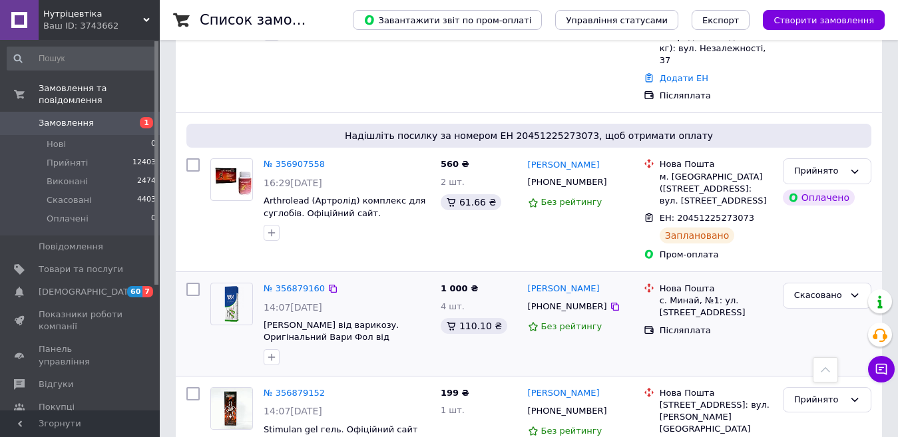
scroll to position [599, 0]
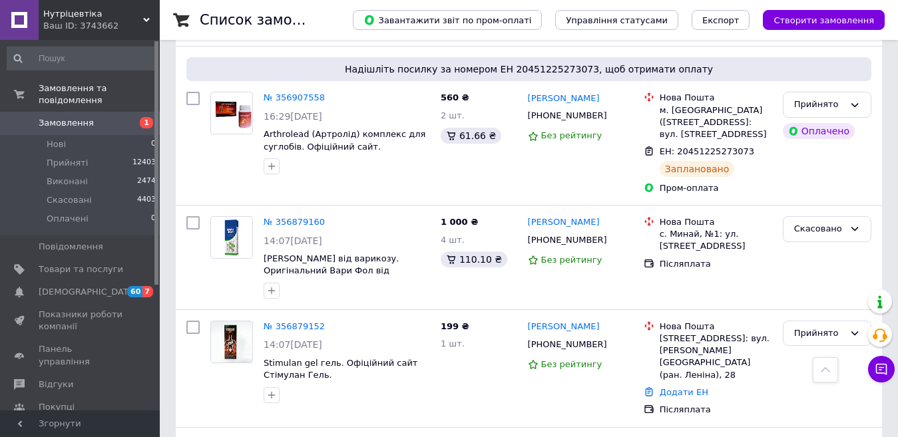
click at [69, 117] on span "Замовлення" at bounding box center [66, 123] width 55 height 12
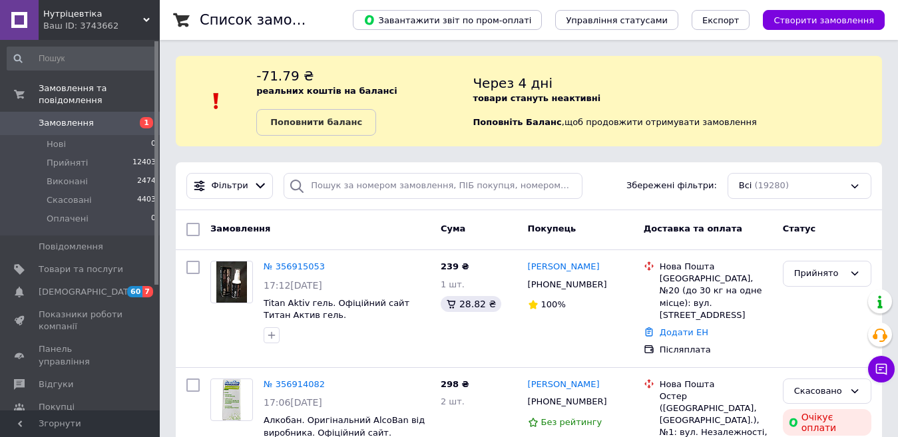
click at [107, 117] on span "Замовлення" at bounding box center [81, 123] width 85 height 12
click at [91, 117] on span "Замовлення" at bounding box center [81, 123] width 85 height 12
